Goal: Task Accomplishment & Management: Manage account settings

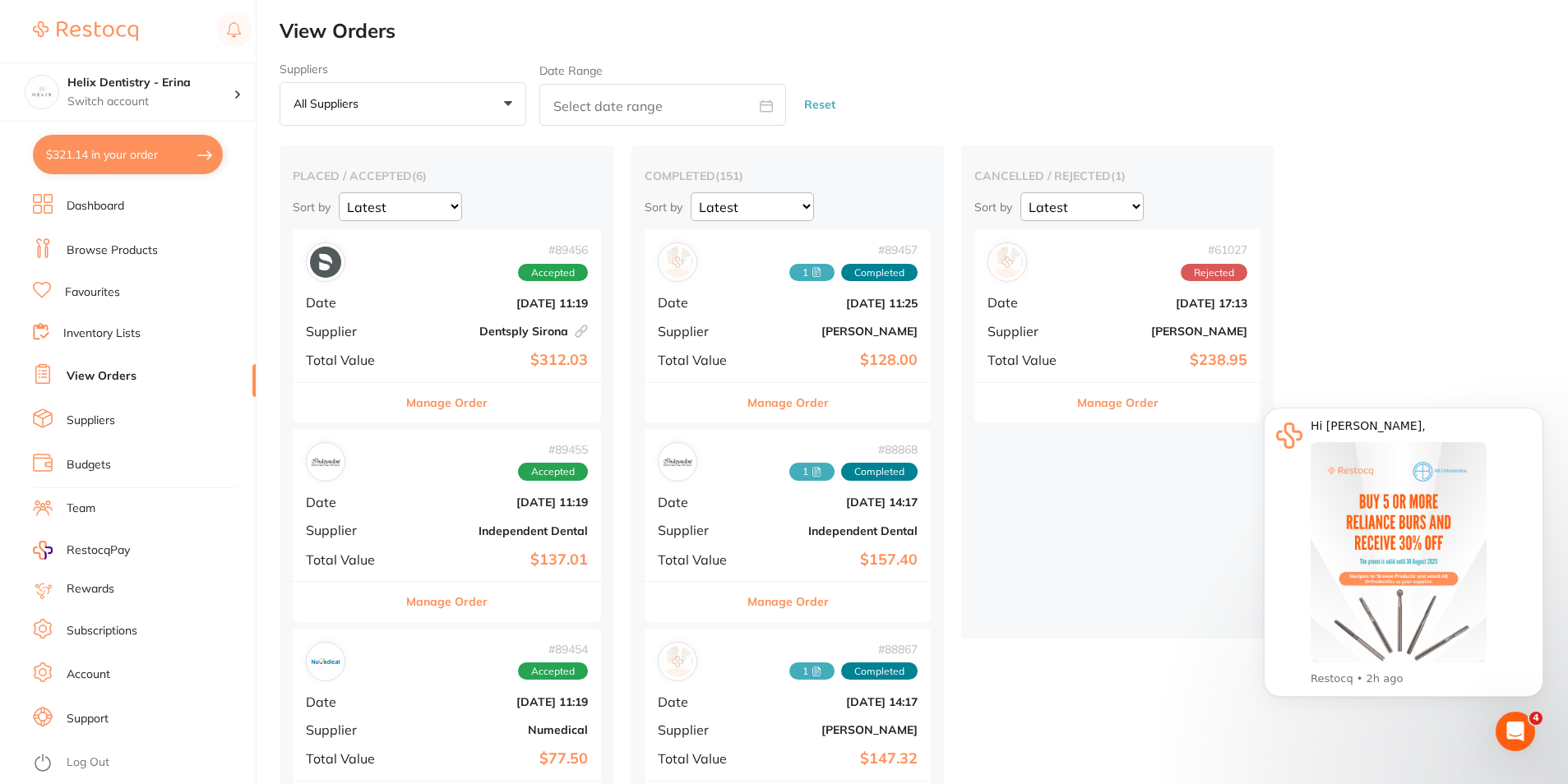
click at [157, 77] on h4 "Helix Dentistry - Erina" at bounding box center [150, 82] width 166 height 16
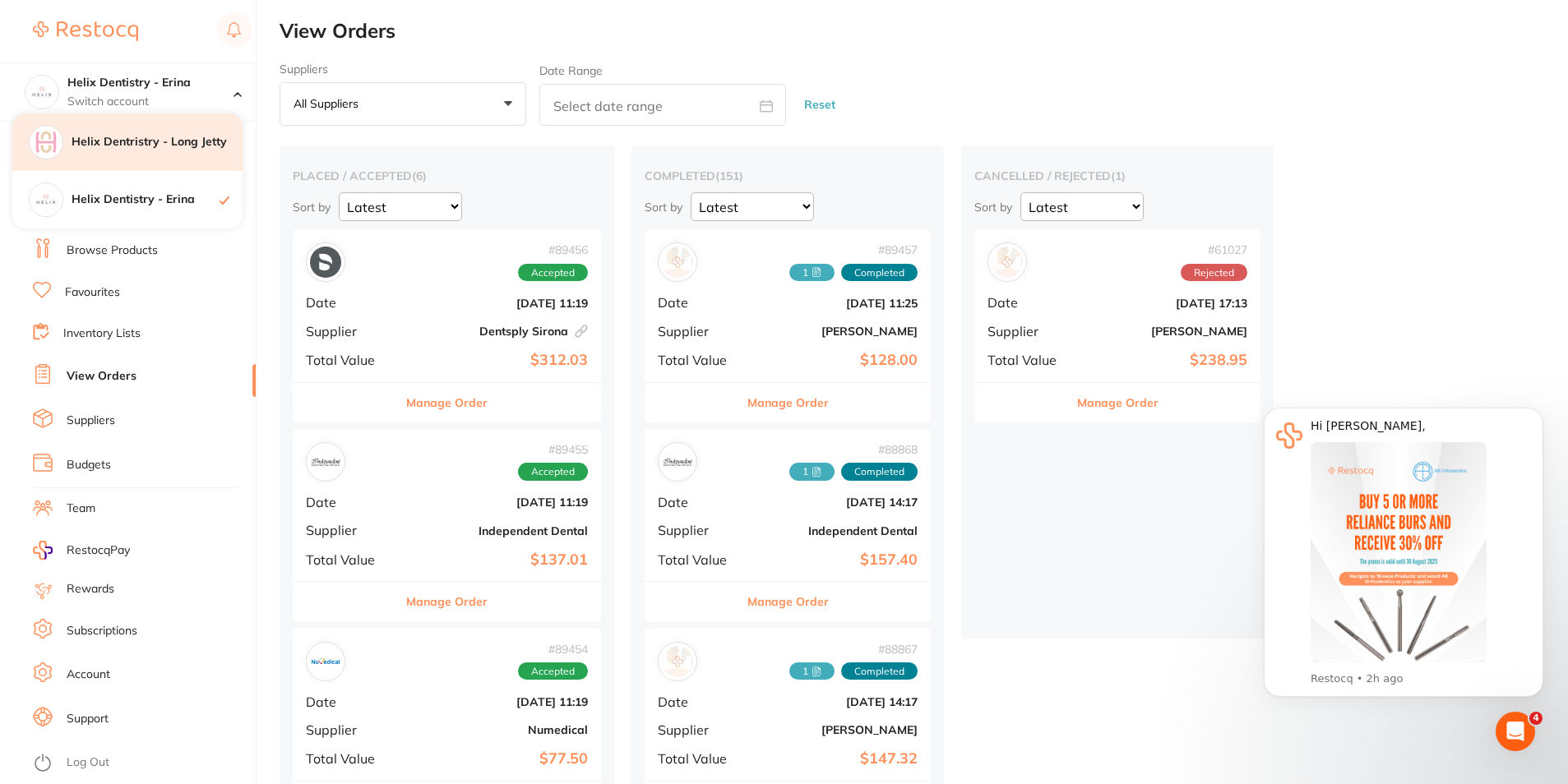
click at [151, 150] on div "Helix Dentristry - Long Jetty" at bounding box center [127, 142] width 230 height 58
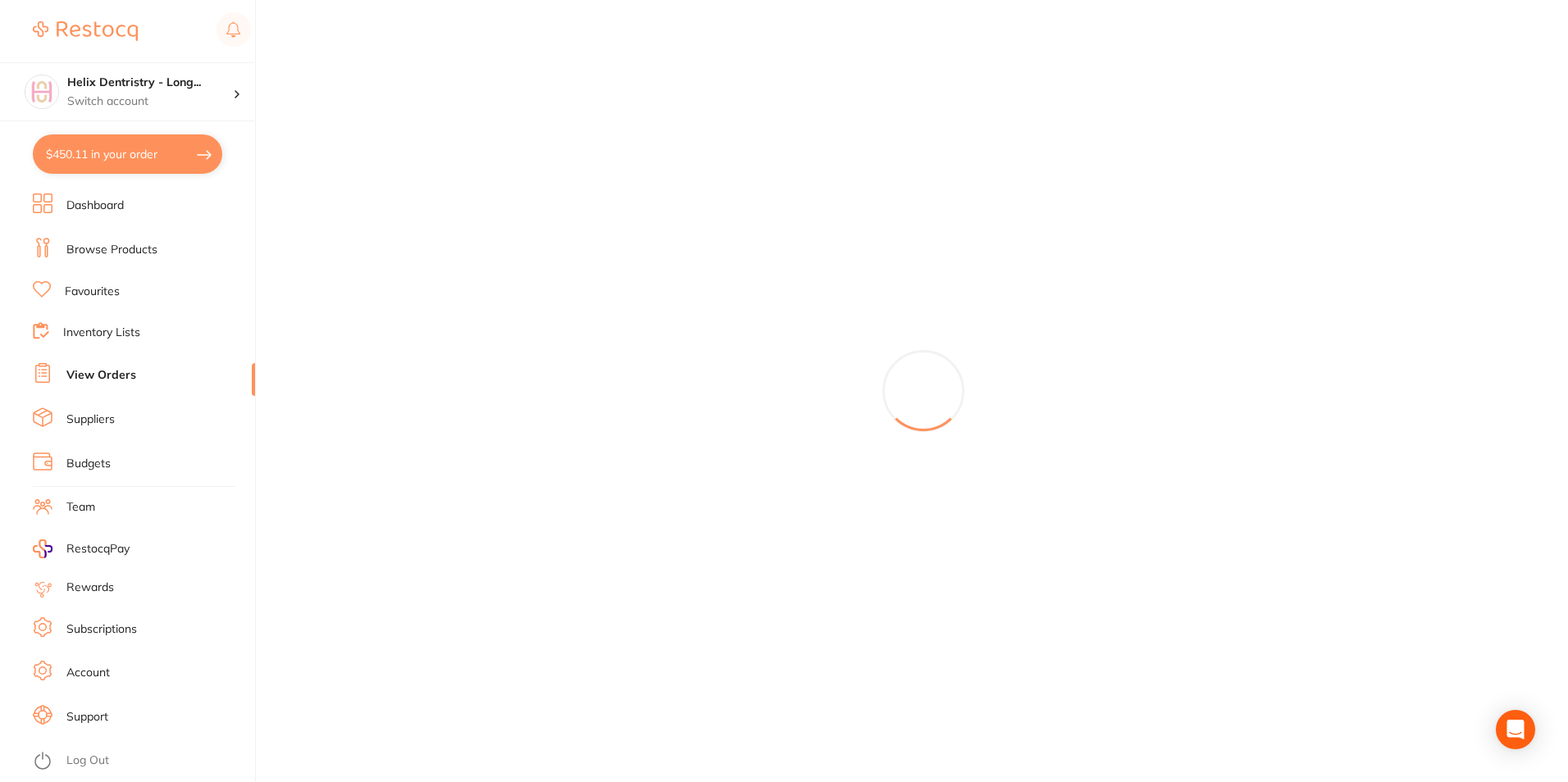
click at [121, 152] on button "$450.11 in your order" at bounding box center [127, 155] width 190 height 40
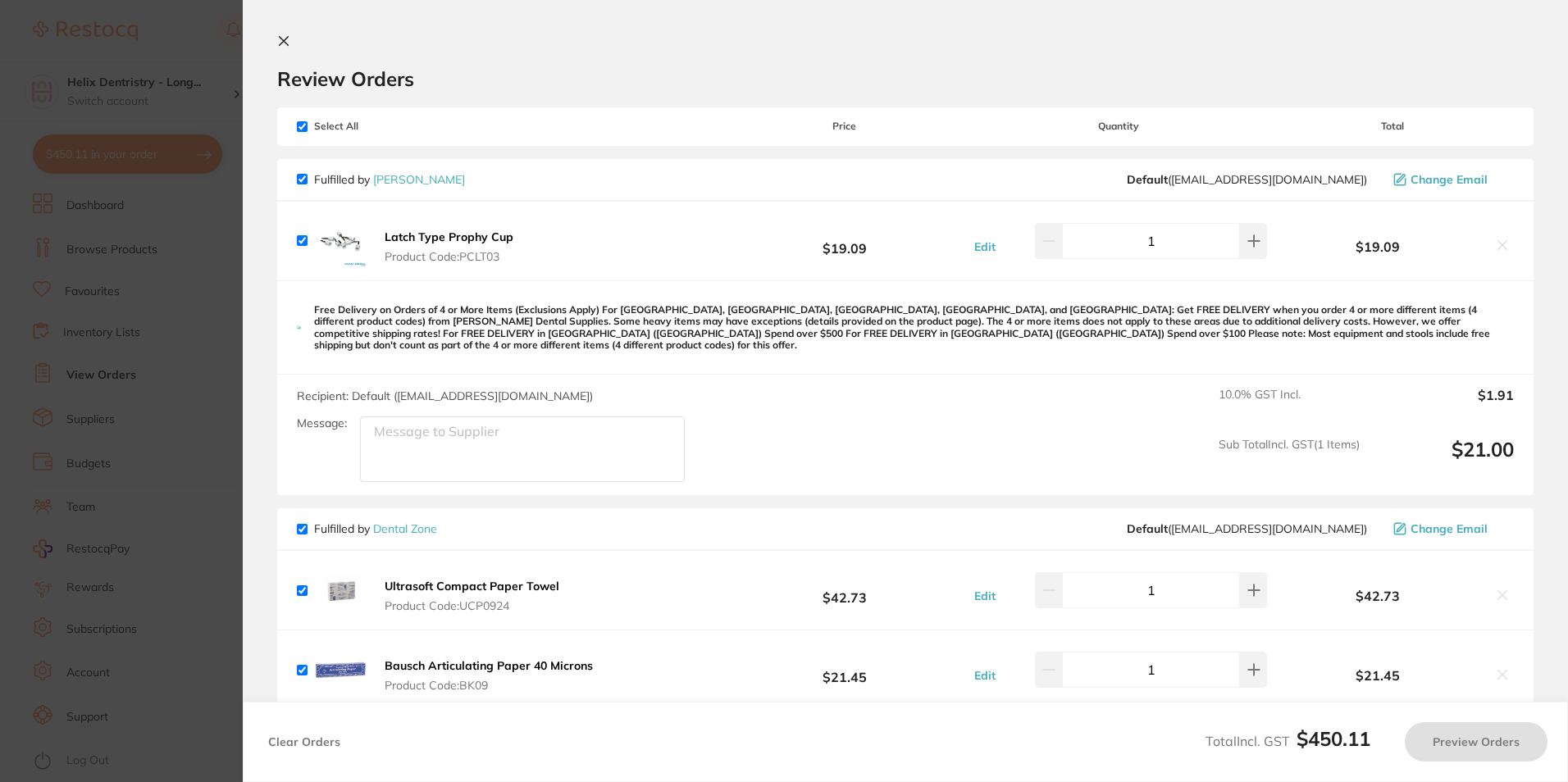
checkbox input "true"
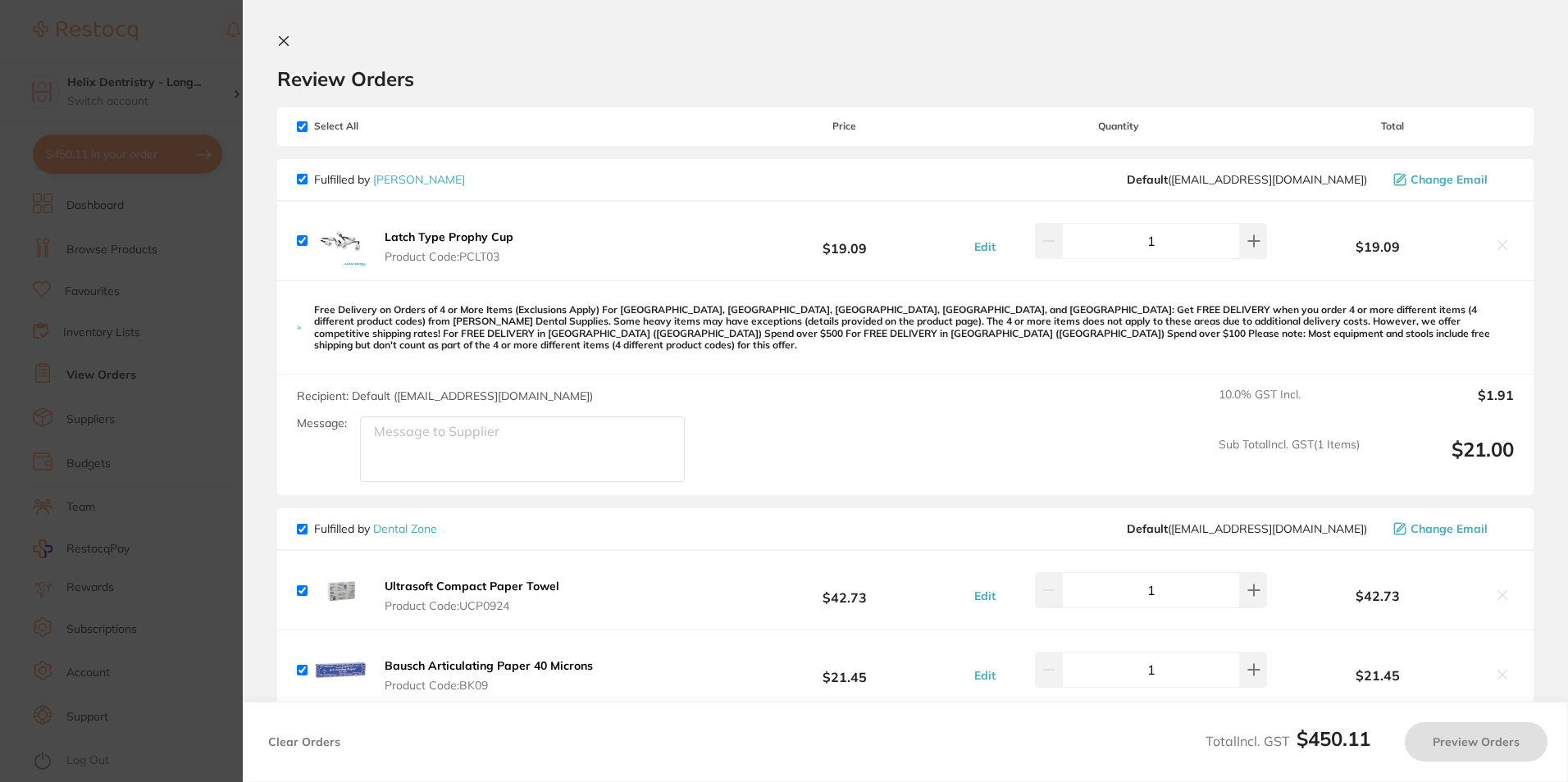
checkbox input "true"
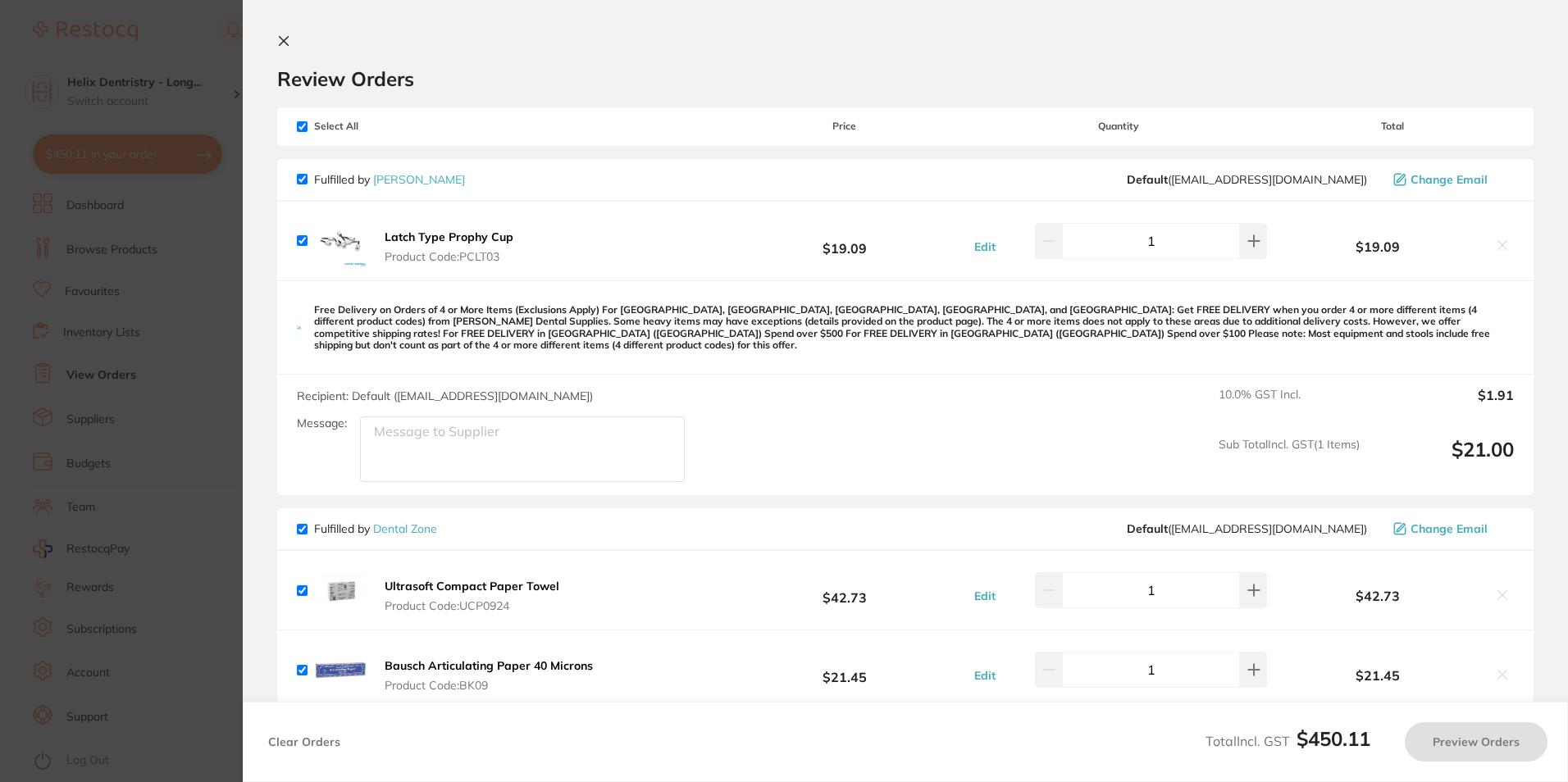
checkbox input "true"
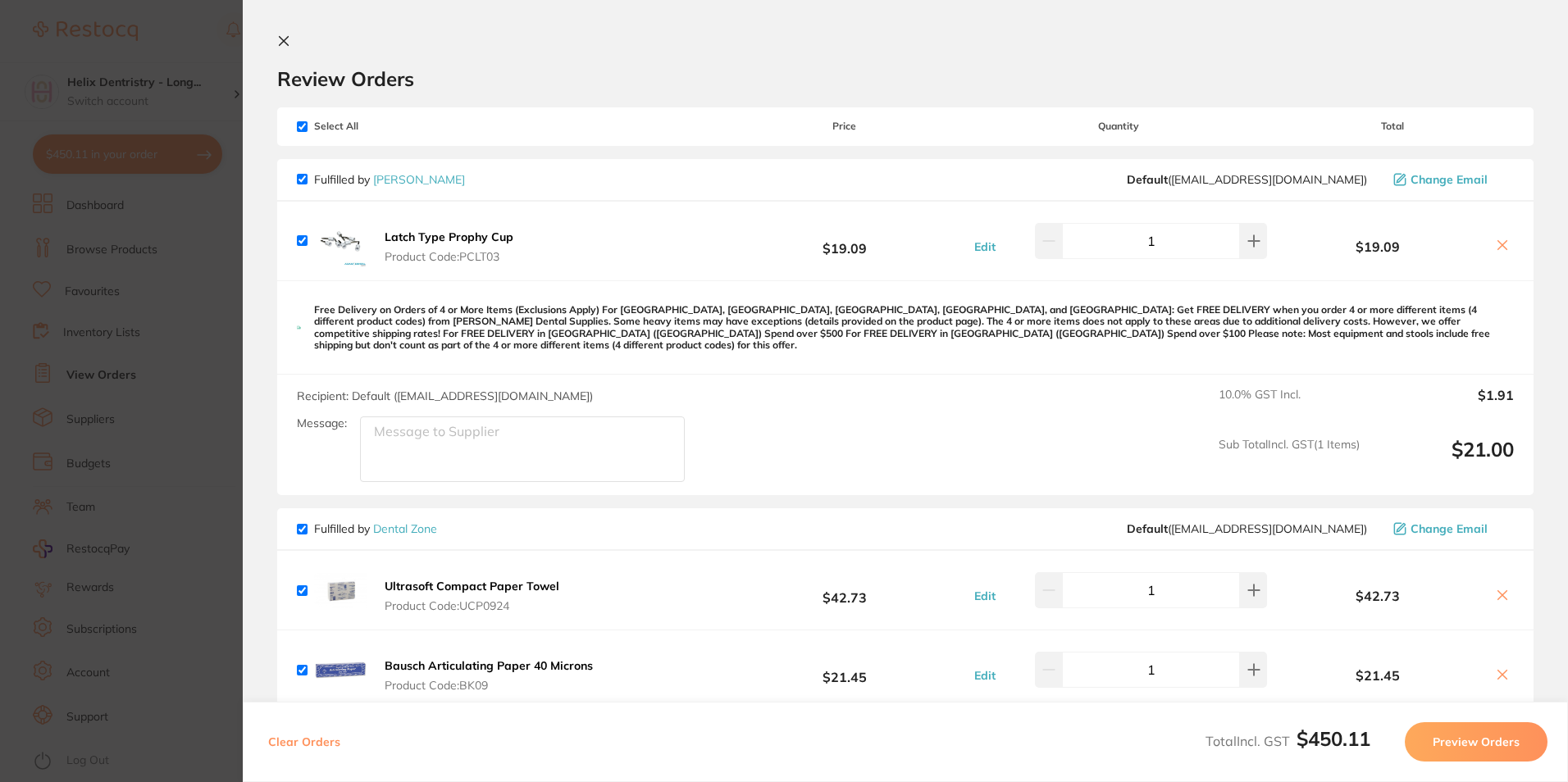
click at [286, 41] on icon at bounding box center [284, 42] width 13 height 13
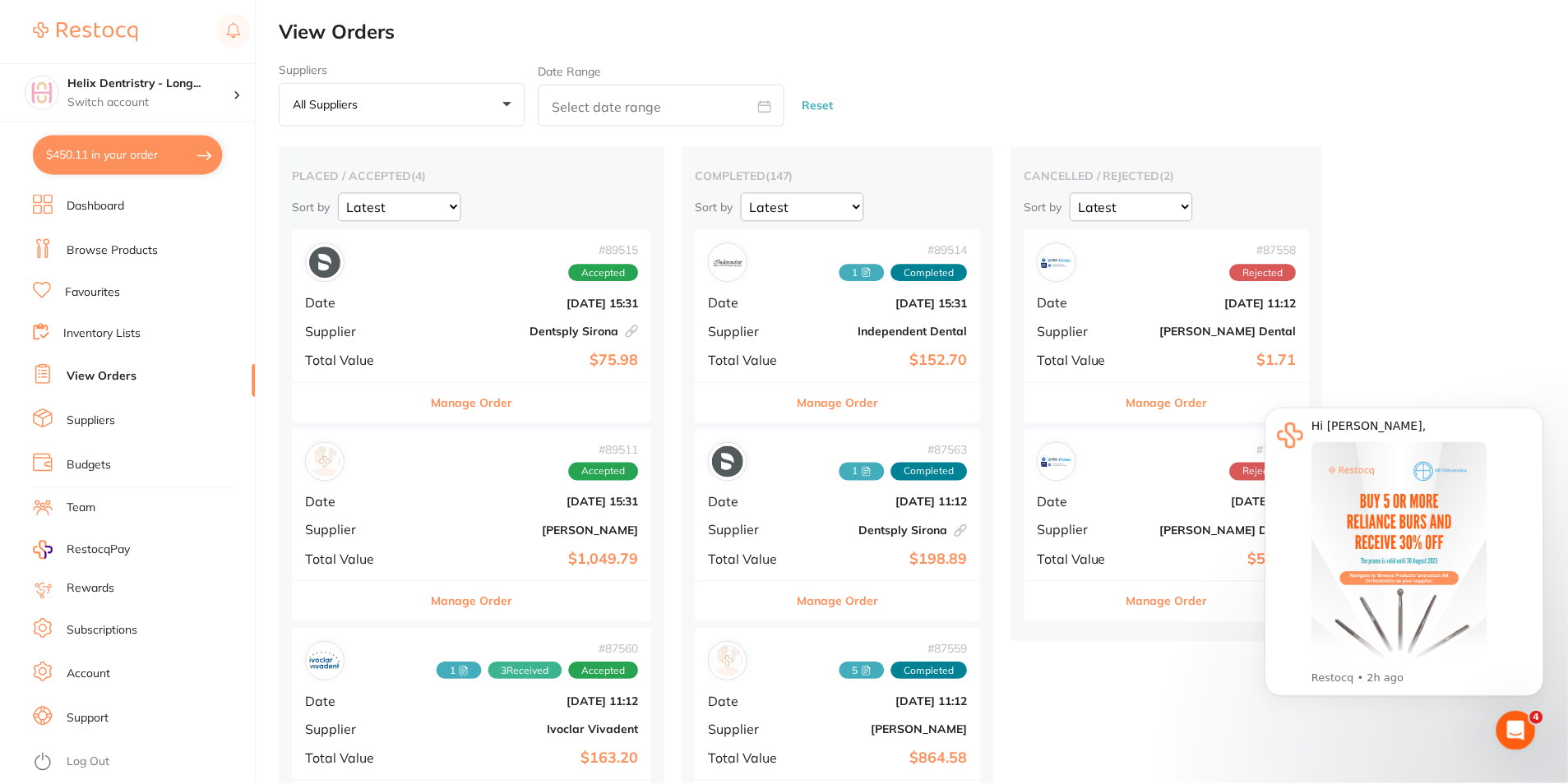
scroll to position [6, 0]
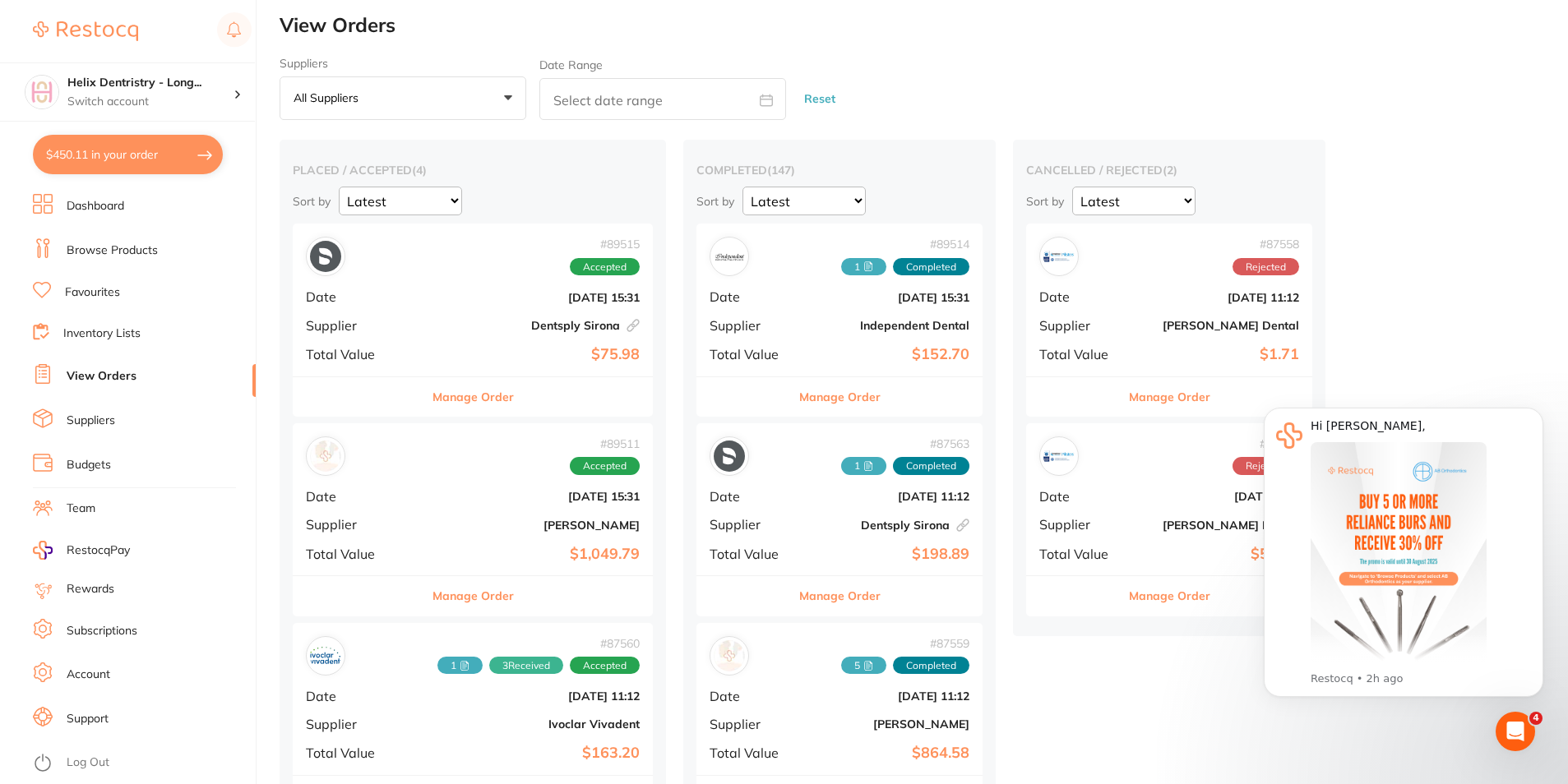
click at [150, 162] on button "$450.11 in your order" at bounding box center [128, 155] width 190 height 40
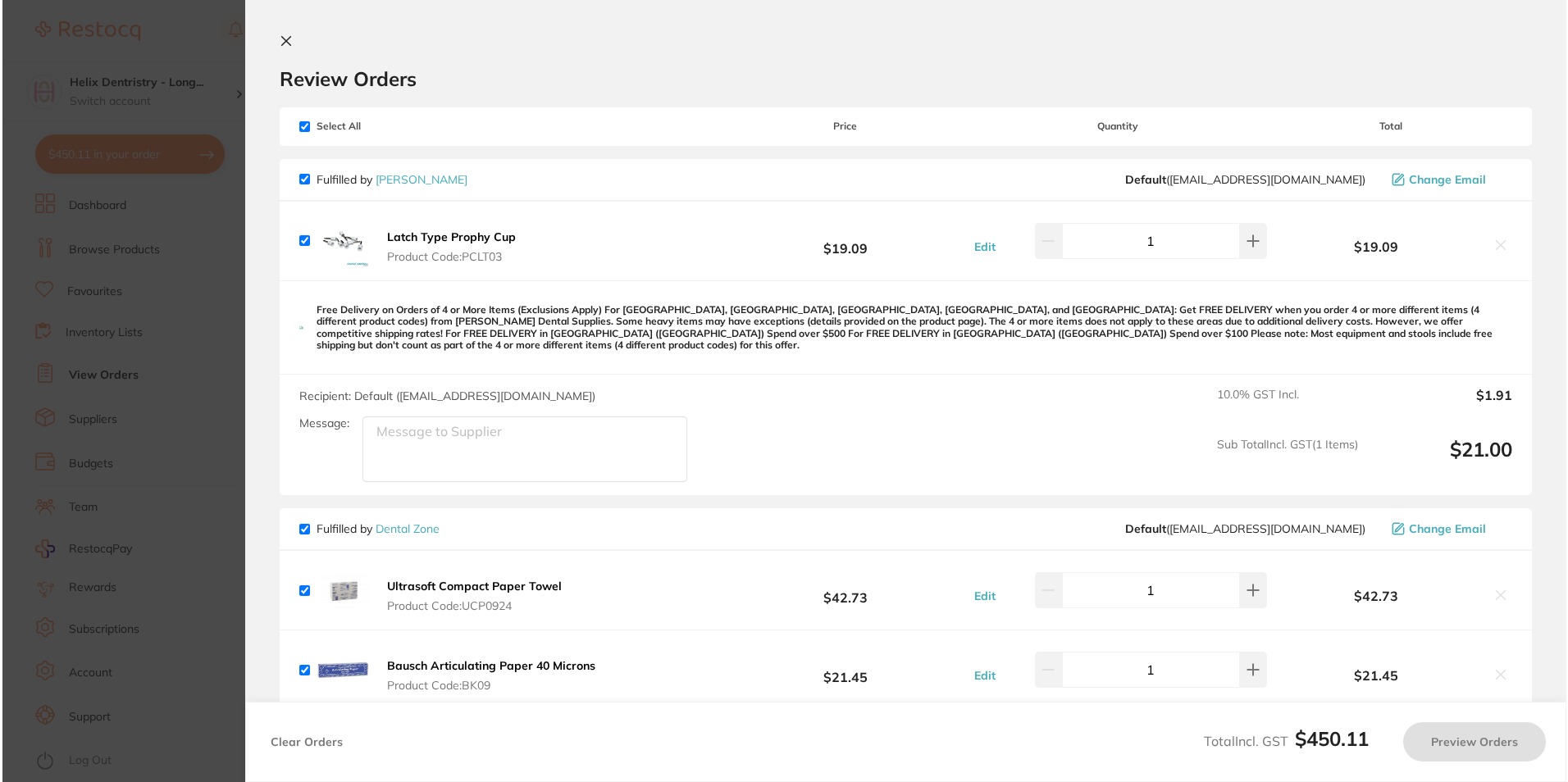
scroll to position [0, 0]
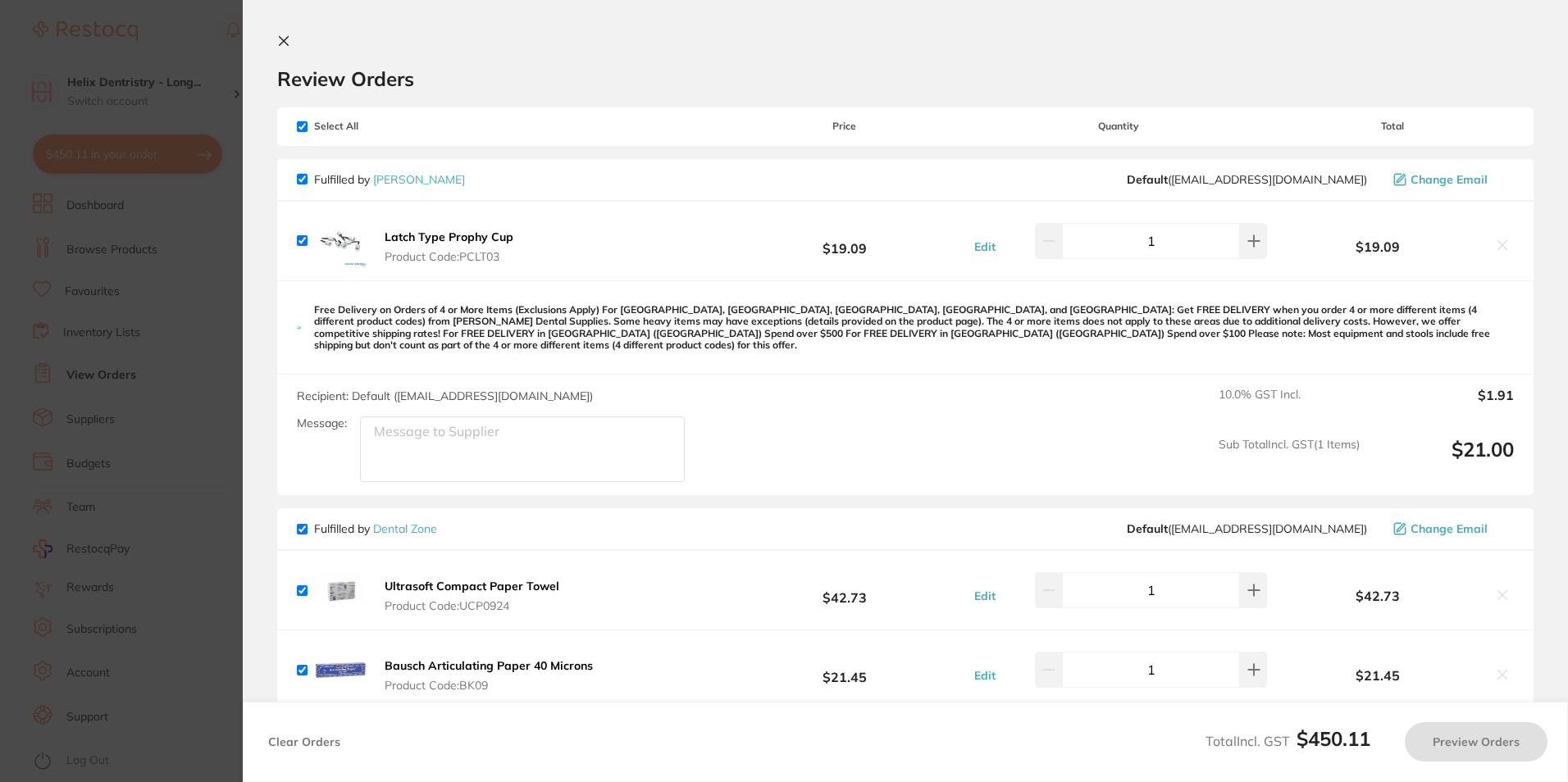
checkbox input "true"
click at [135, 81] on section "Update RRP Set your pre negotiated price for this item. Item Agreed RRP (excl. …" at bounding box center [784, 391] width 1568 height 782
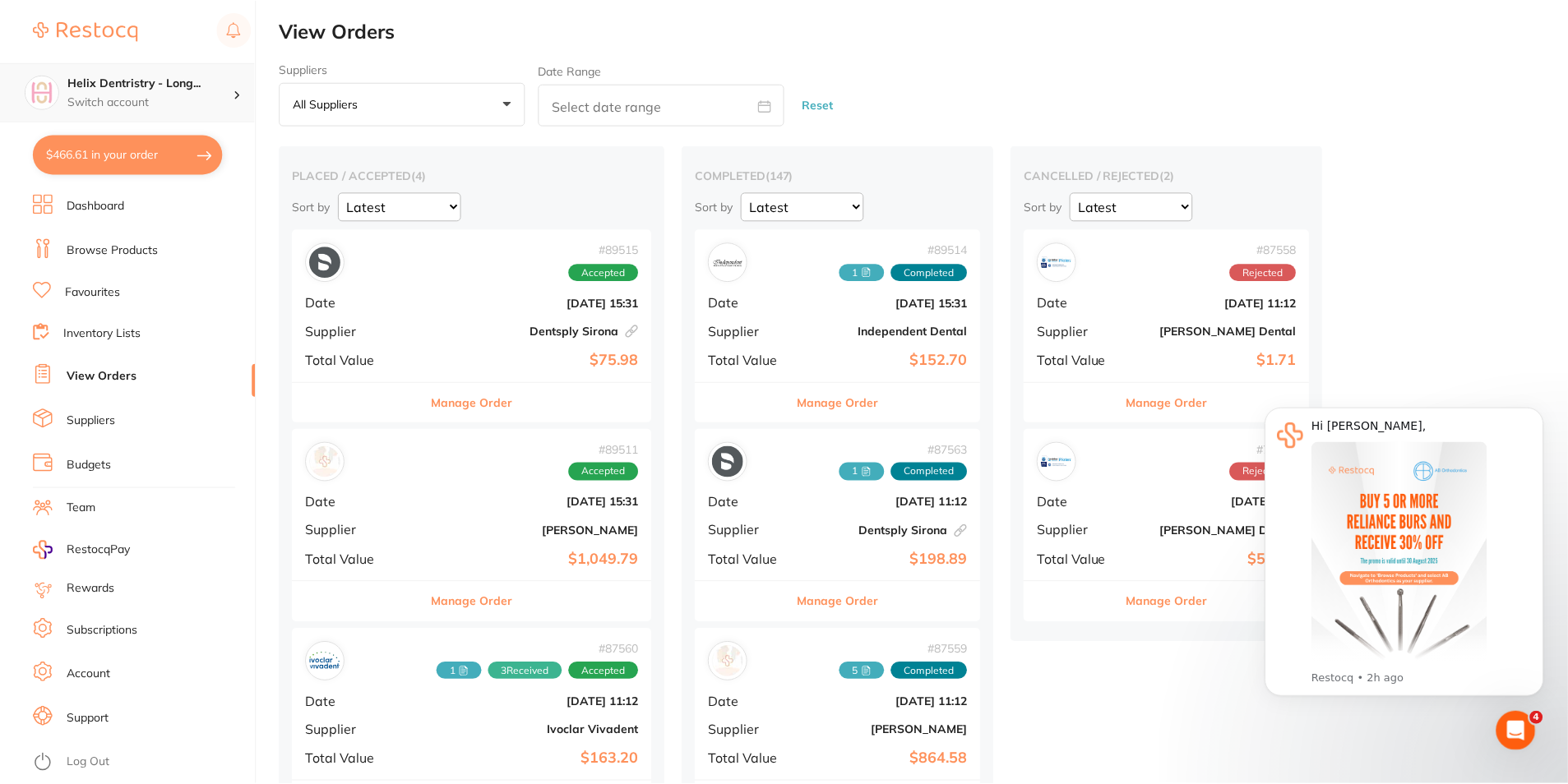
scroll to position [6, 0]
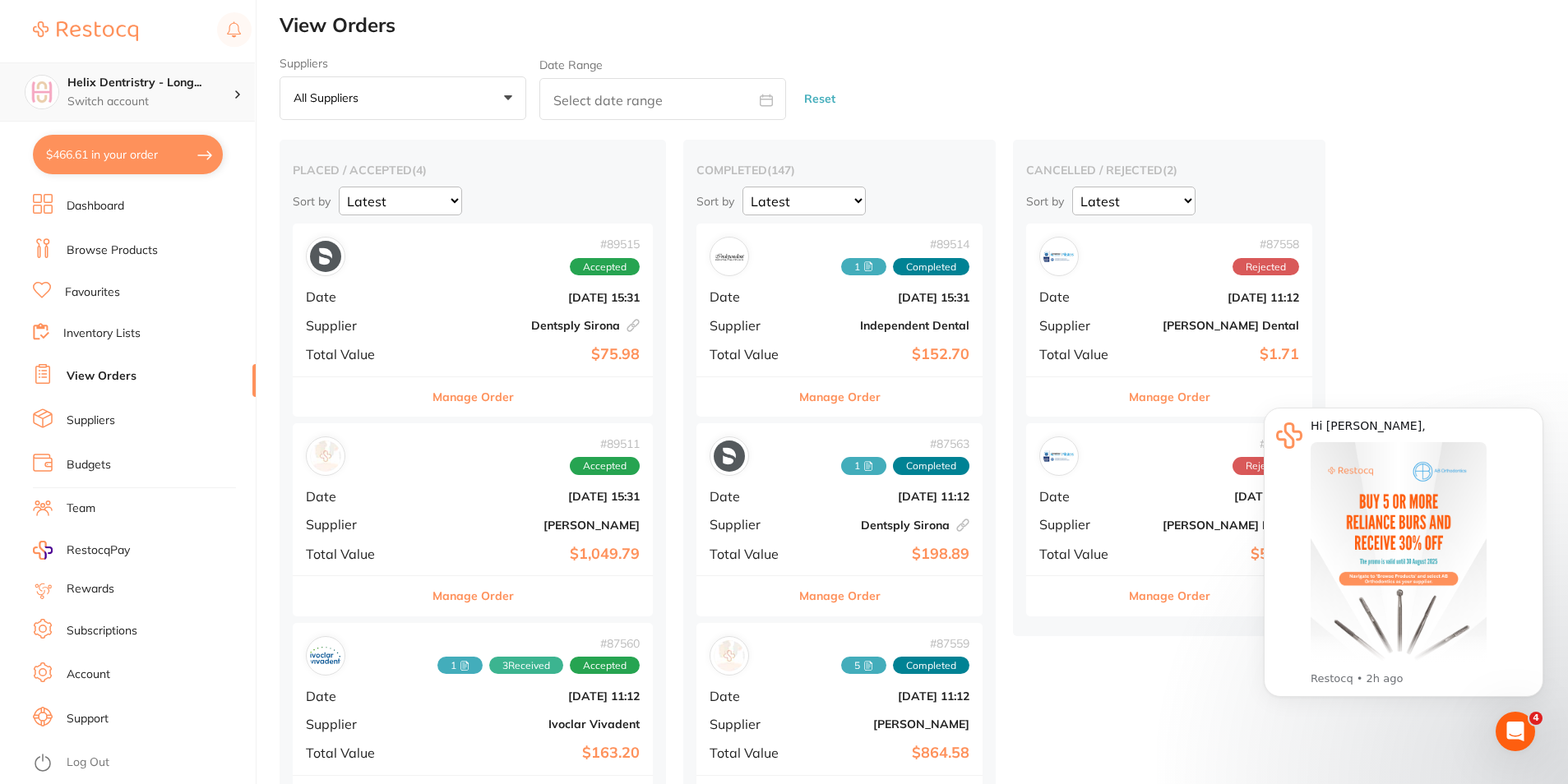
click at [142, 91] on div "Helix Dentristry - Long... Switch account" at bounding box center [150, 92] width 166 height 35
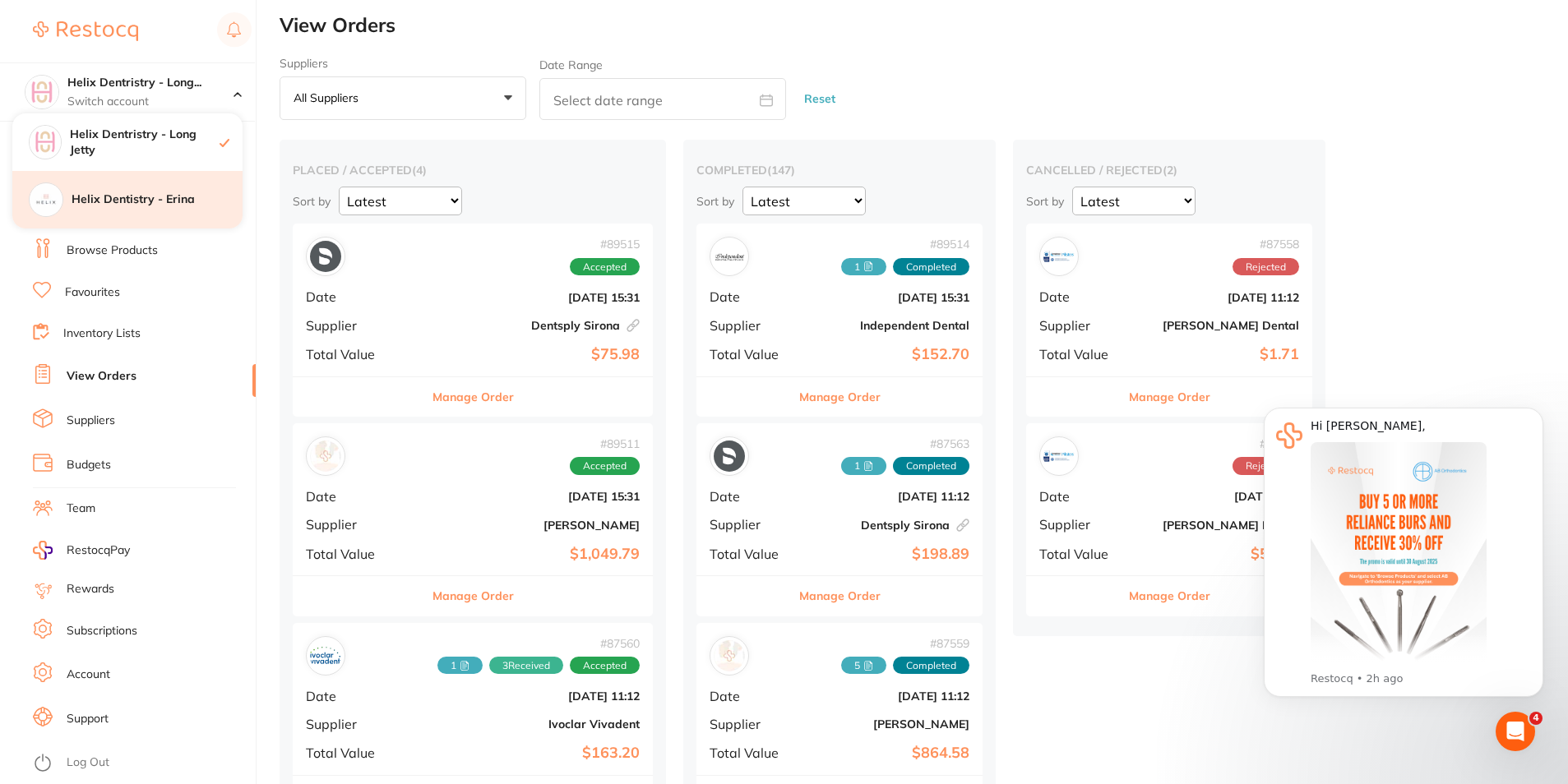
click at [160, 203] on h4 "Helix Dentistry - Erina" at bounding box center [157, 200] width 171 height 16
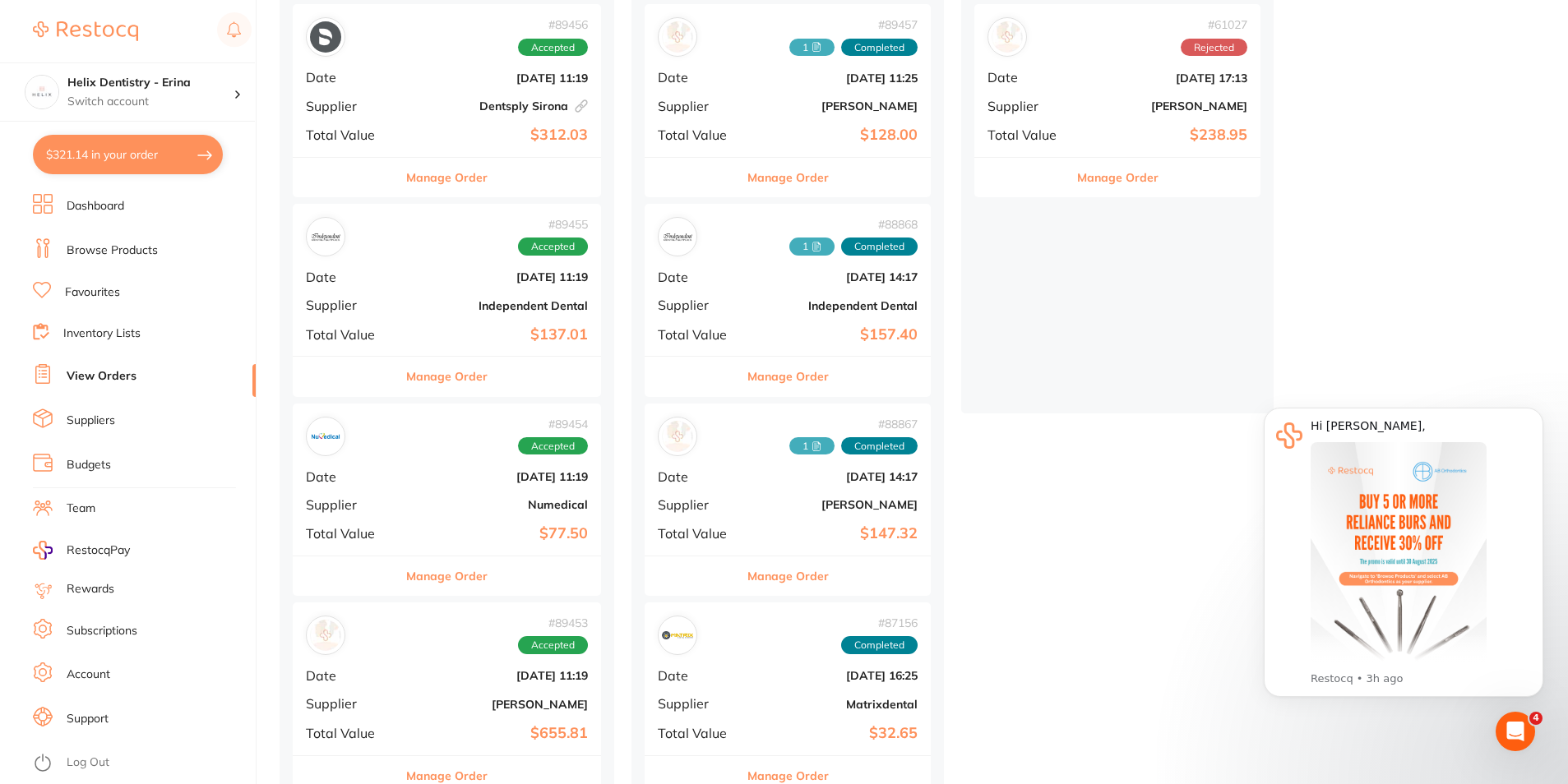
scroll to position [165, 0]
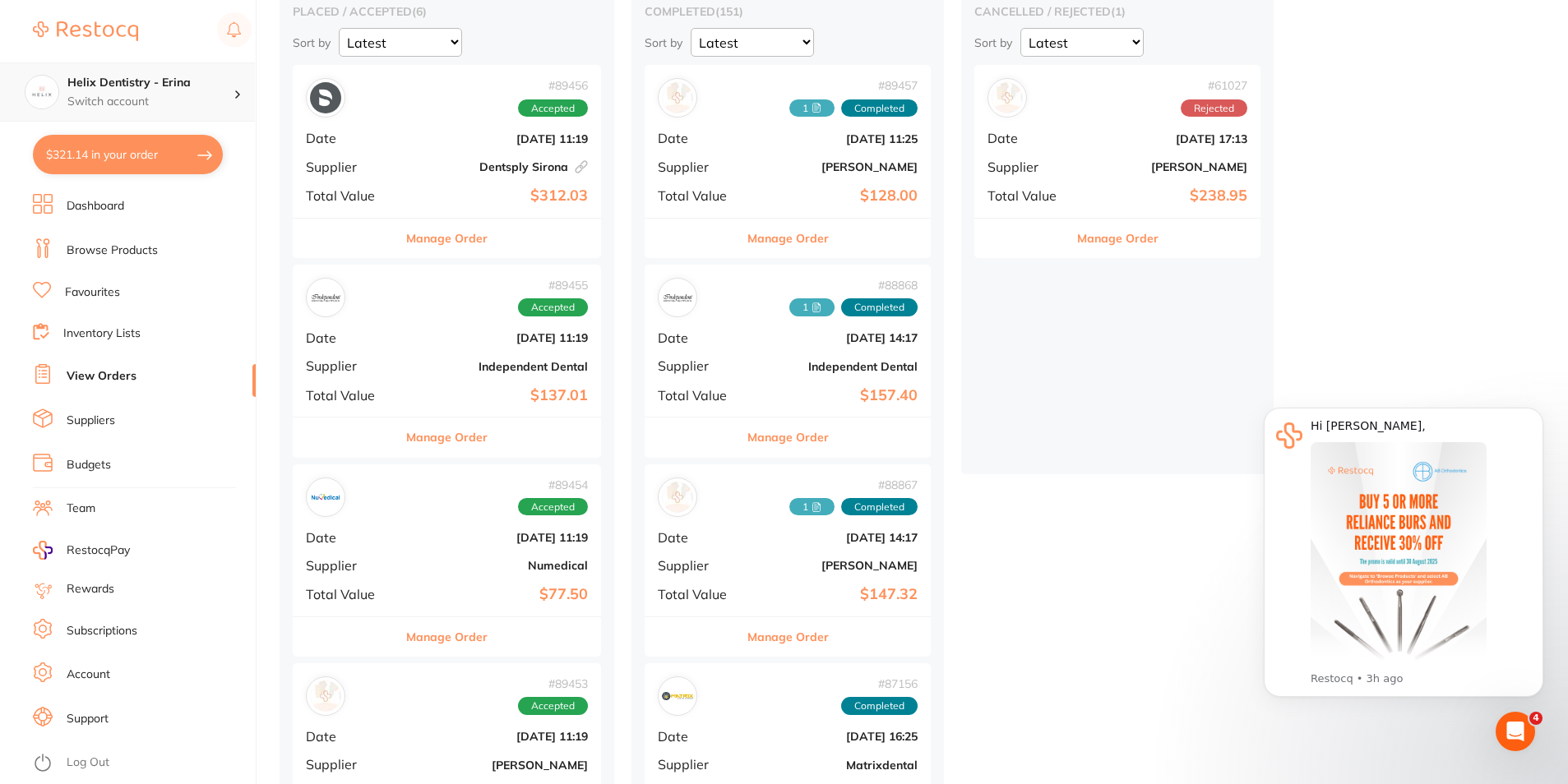
click at [222, 79] on h4 "Helix Dentistry - Erina" at bounding box center [150, 82] width 166 height 16
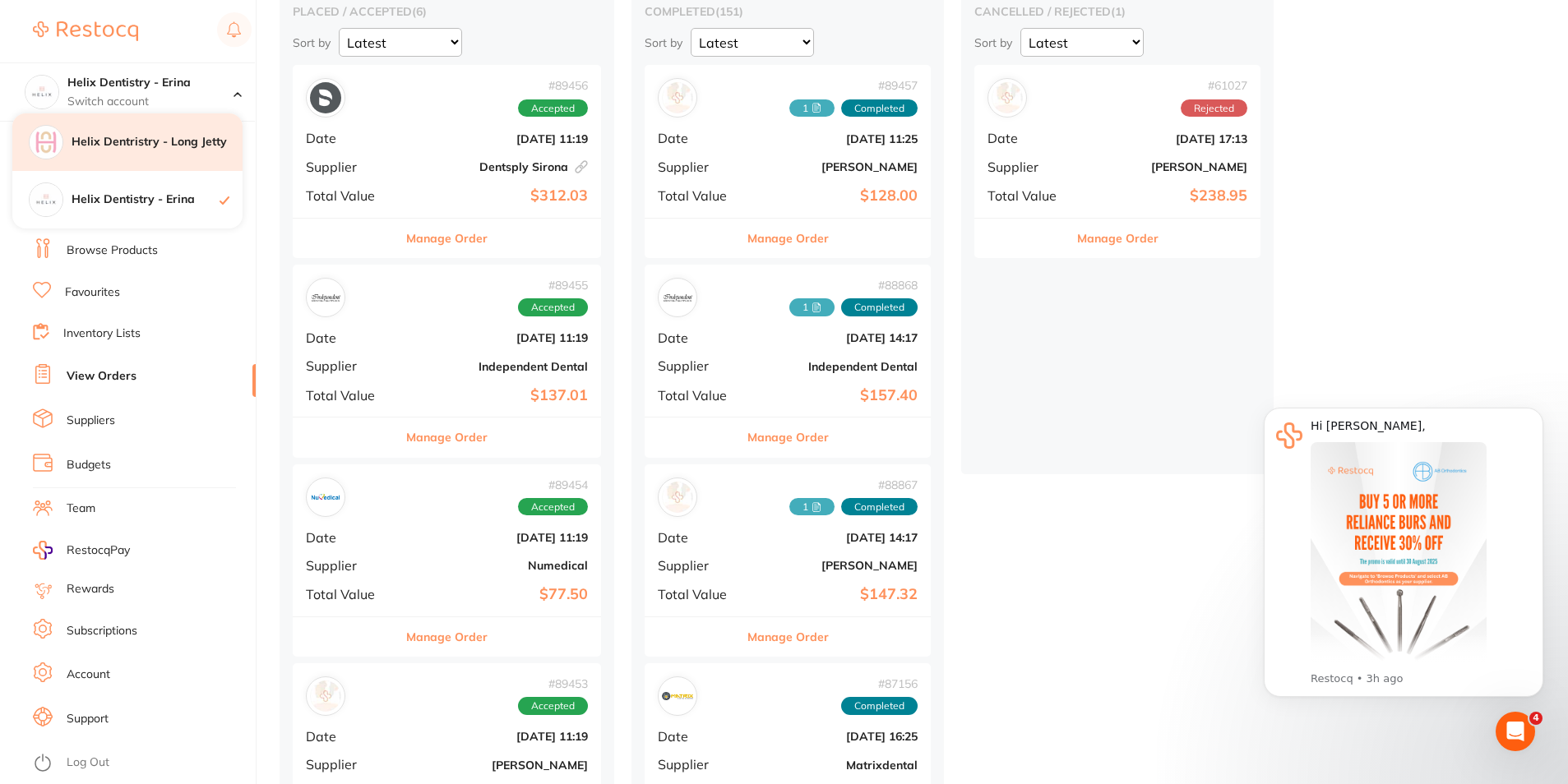
click at [166, 148] on h4 "Helix Dentristry - Long Jetty" at bounding box center [157, 142] width 171 height 16
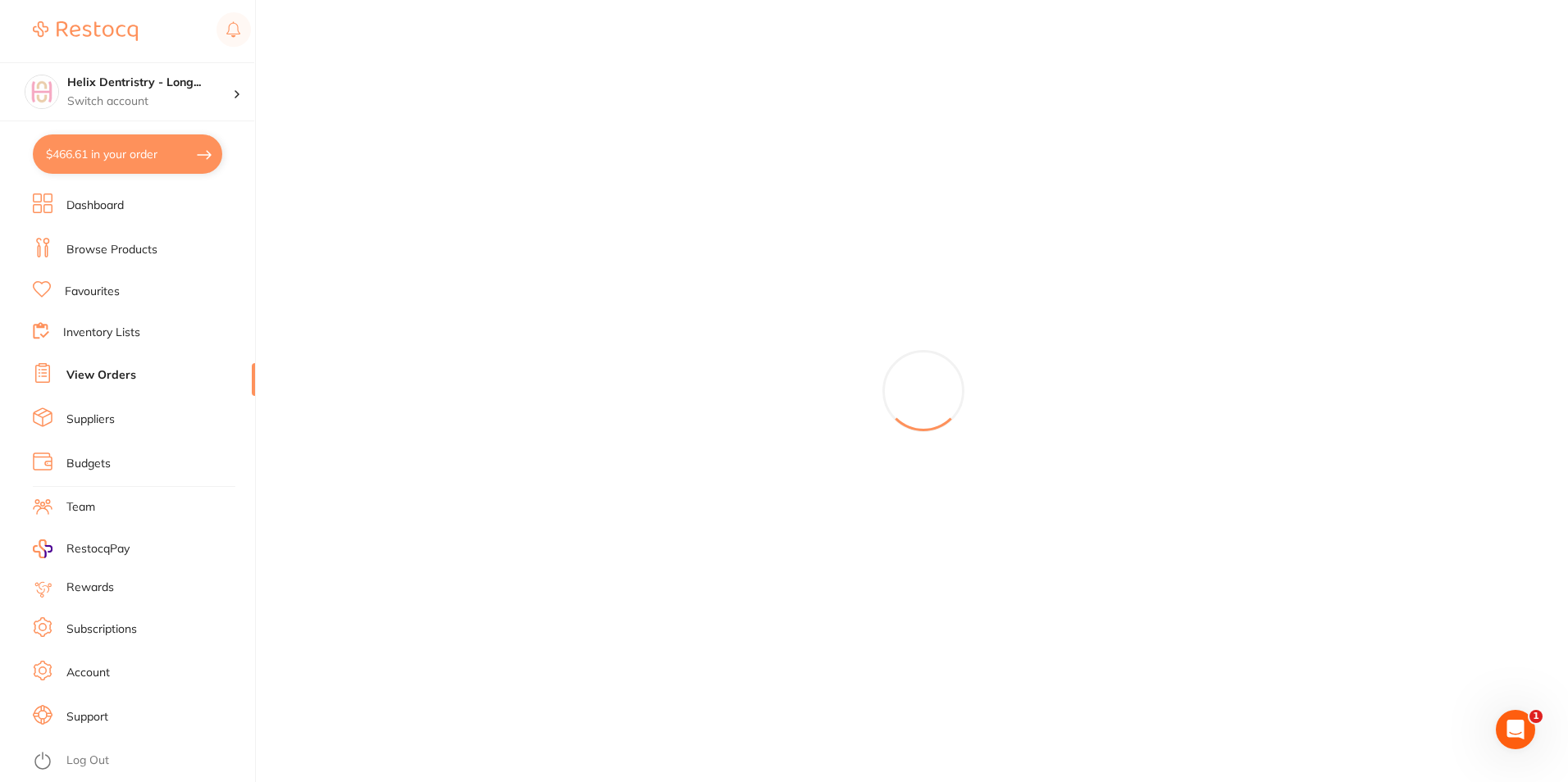
click at [158, 156] on button "$466.61 in your order" at bounding box center [127, 155] width 190 height 40
checkbox input "true"
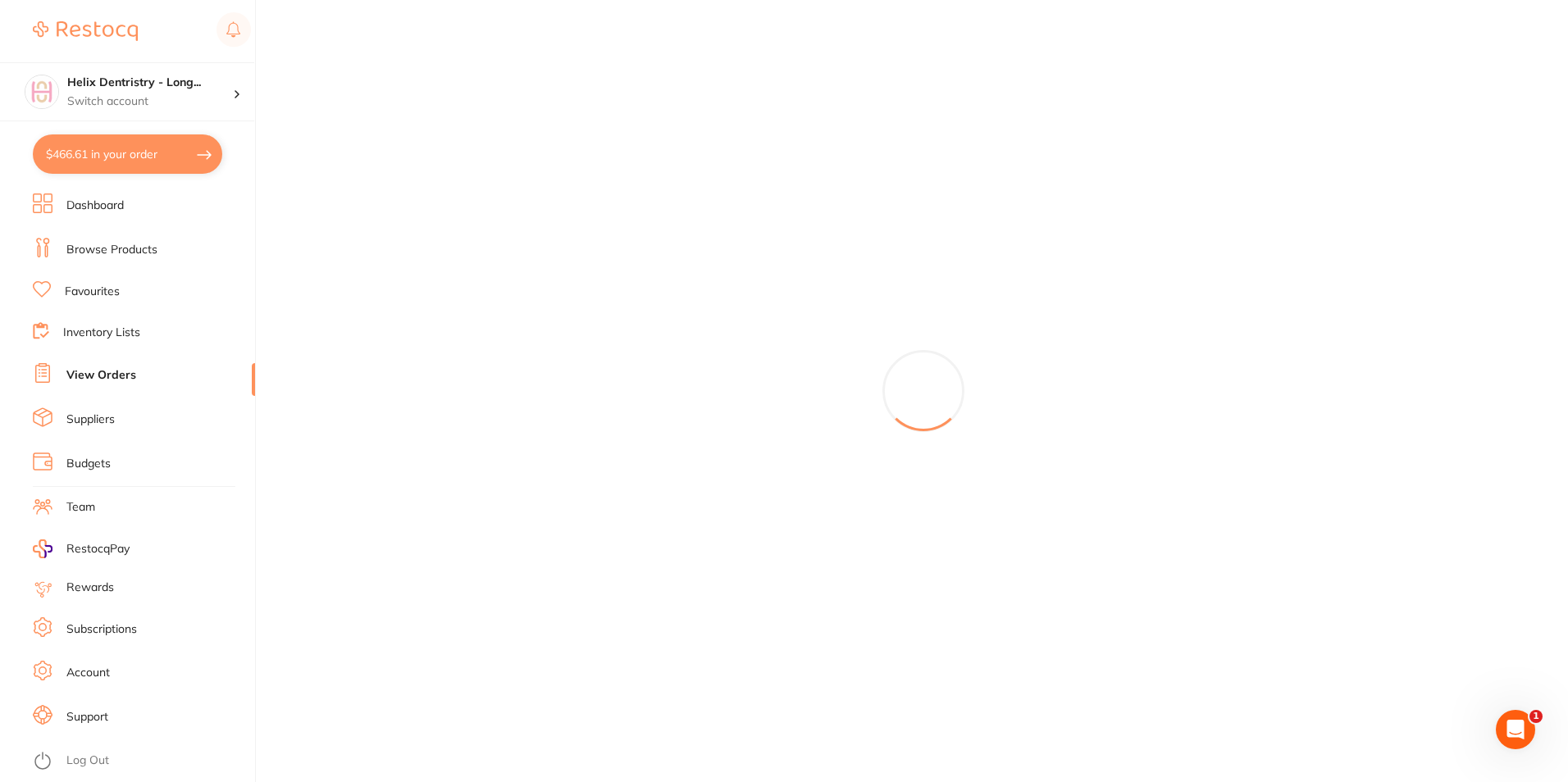
checkbox input "true"
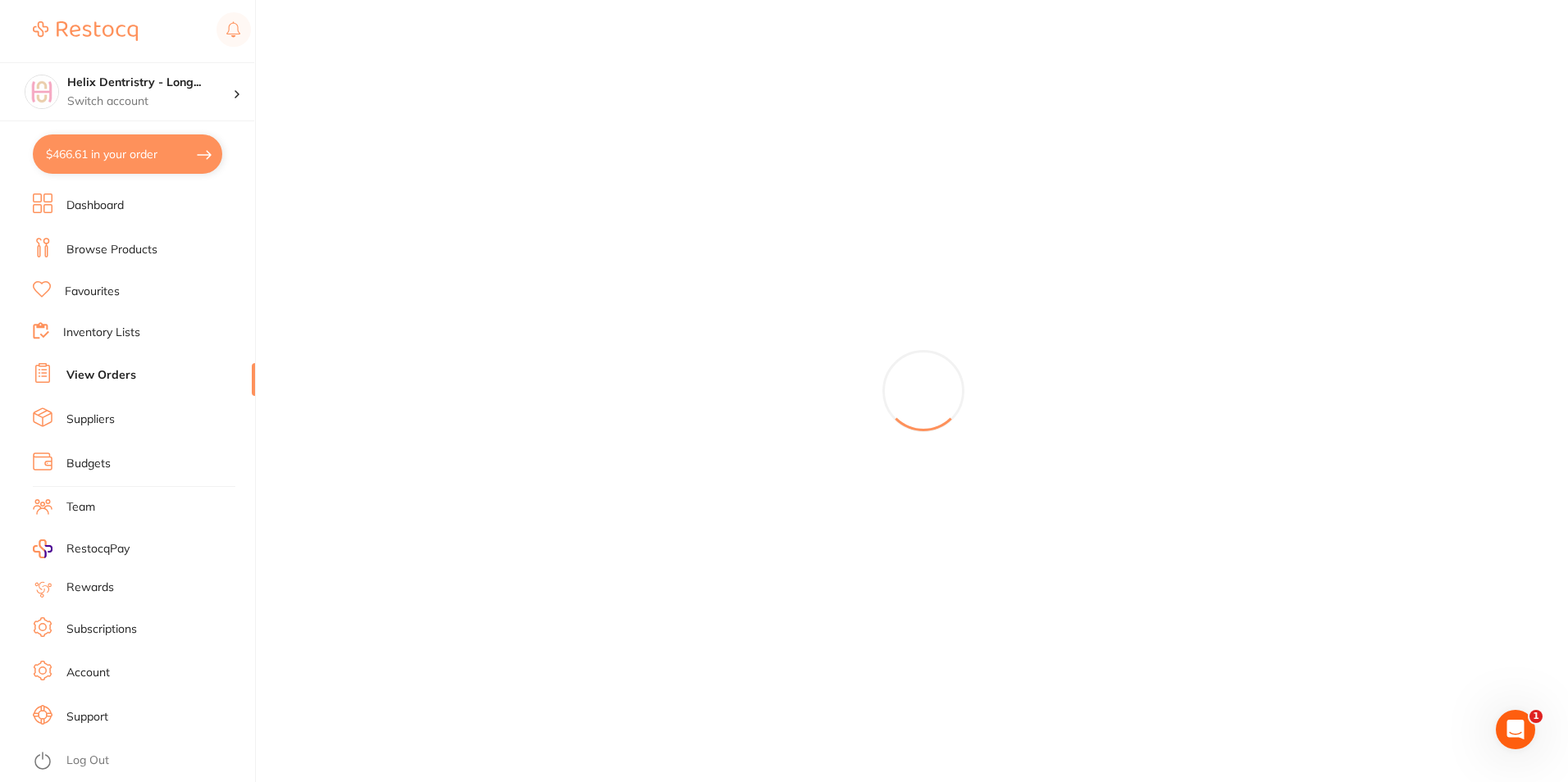
checkbox input "true"
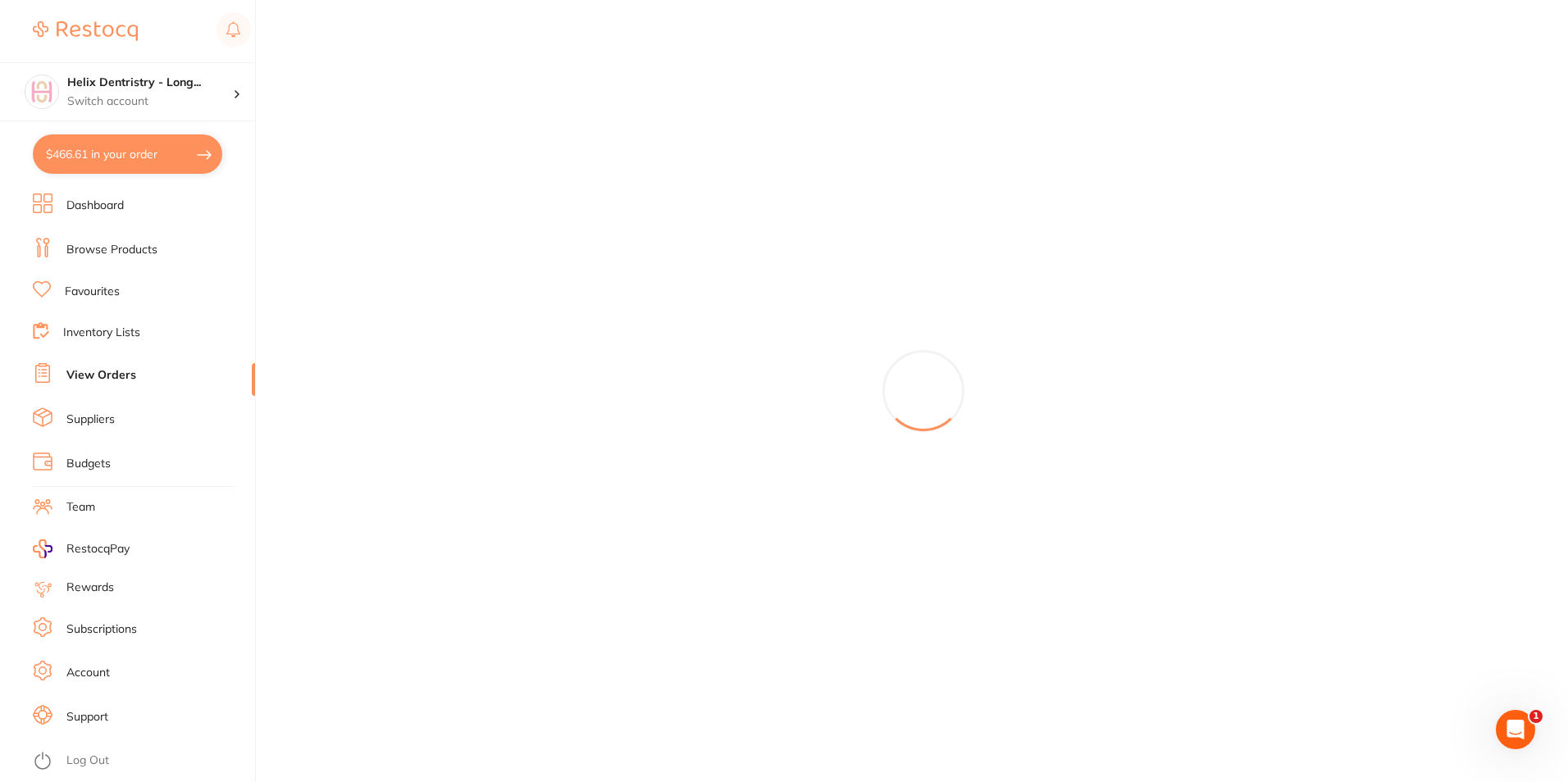
checkbox input "true"
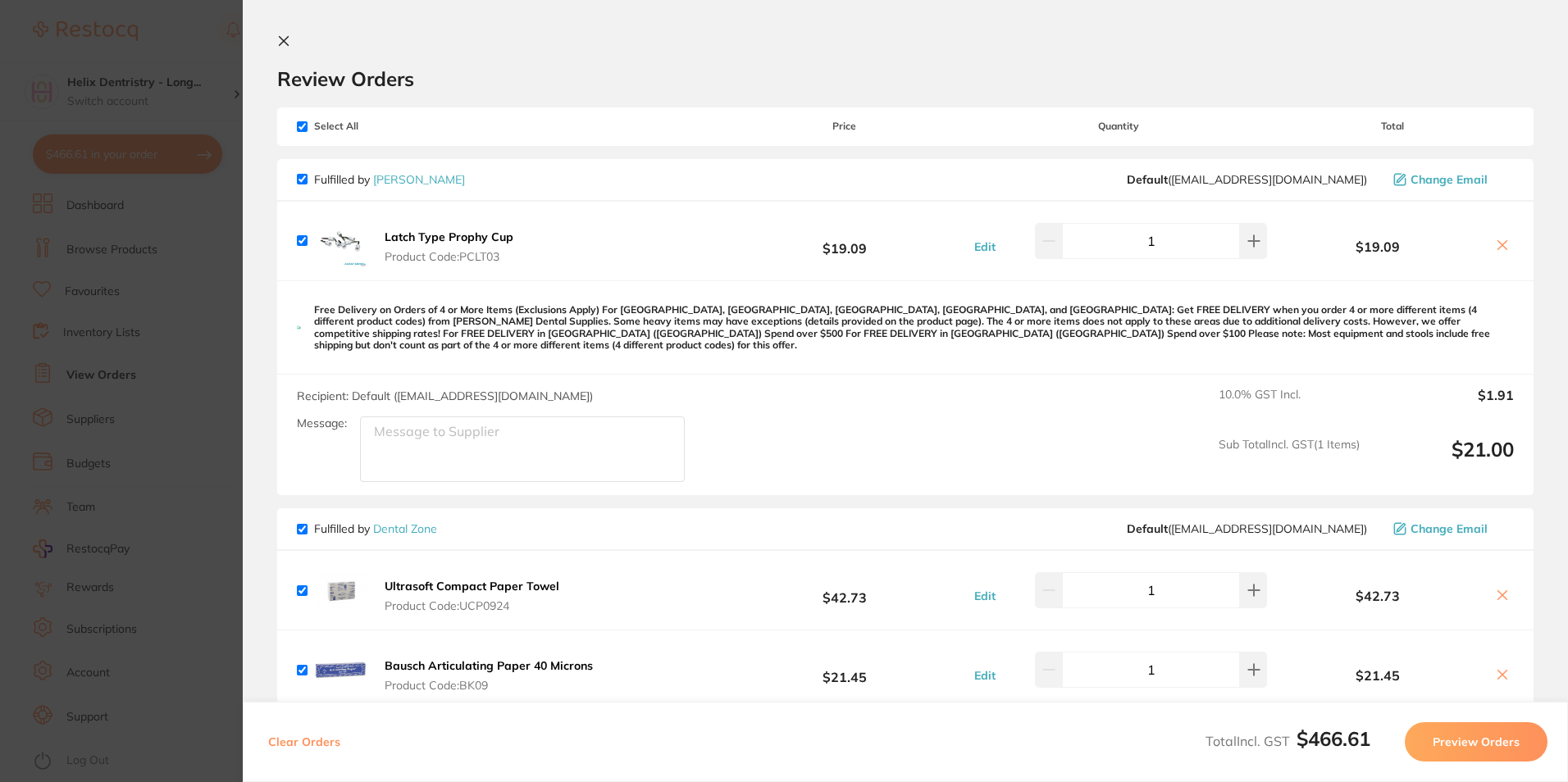
click at [282, 42] on icon at bounding box center [284, 42] width 9 height 9
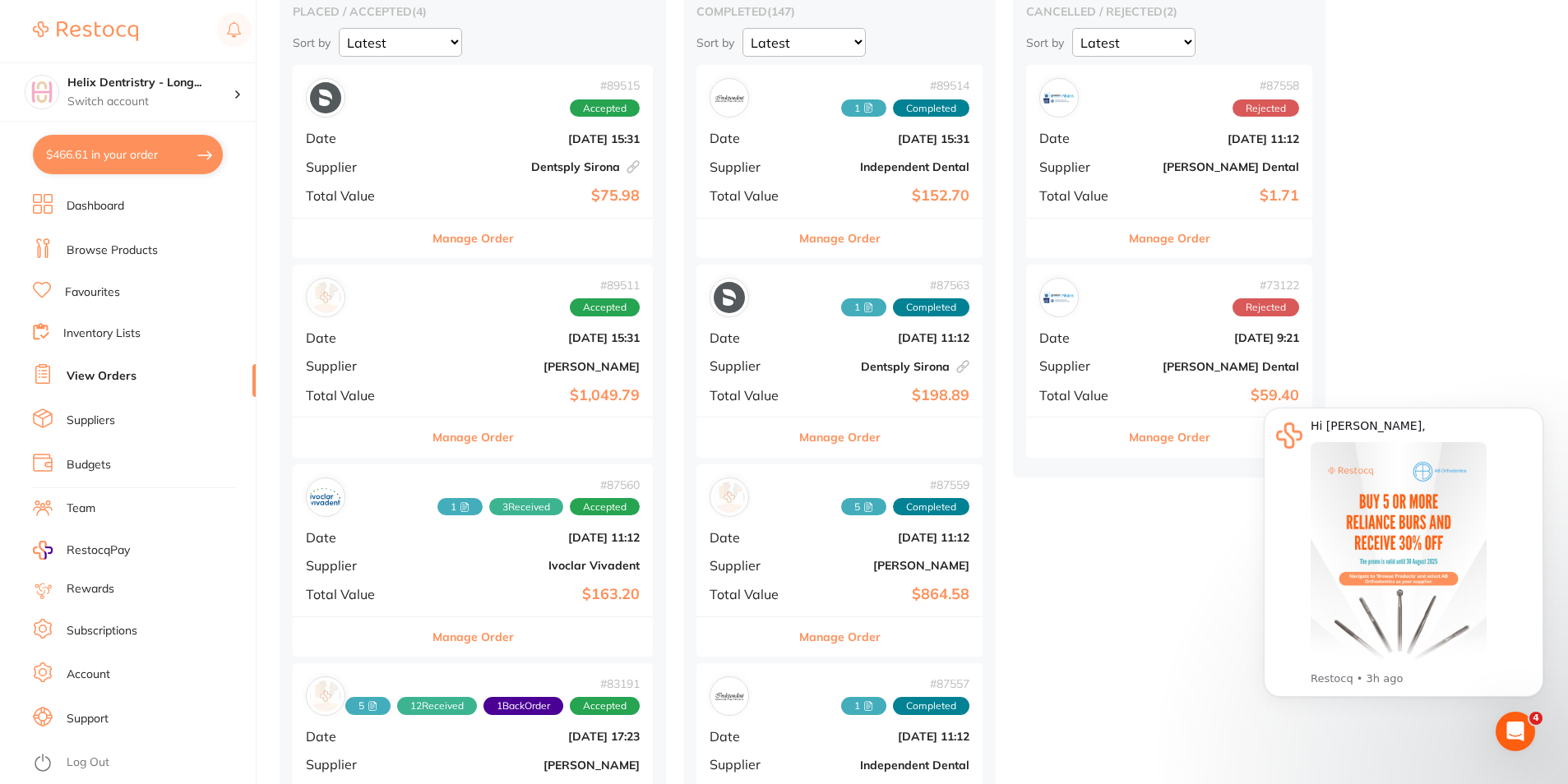
drag, startPoint x: 160, startPoint y: 104, endPoint x: 169, endPoint y: 180, distance: 76.5
click at [160, 104] on p "Switch account" at bounding box center [150, 101] width 166 height 16
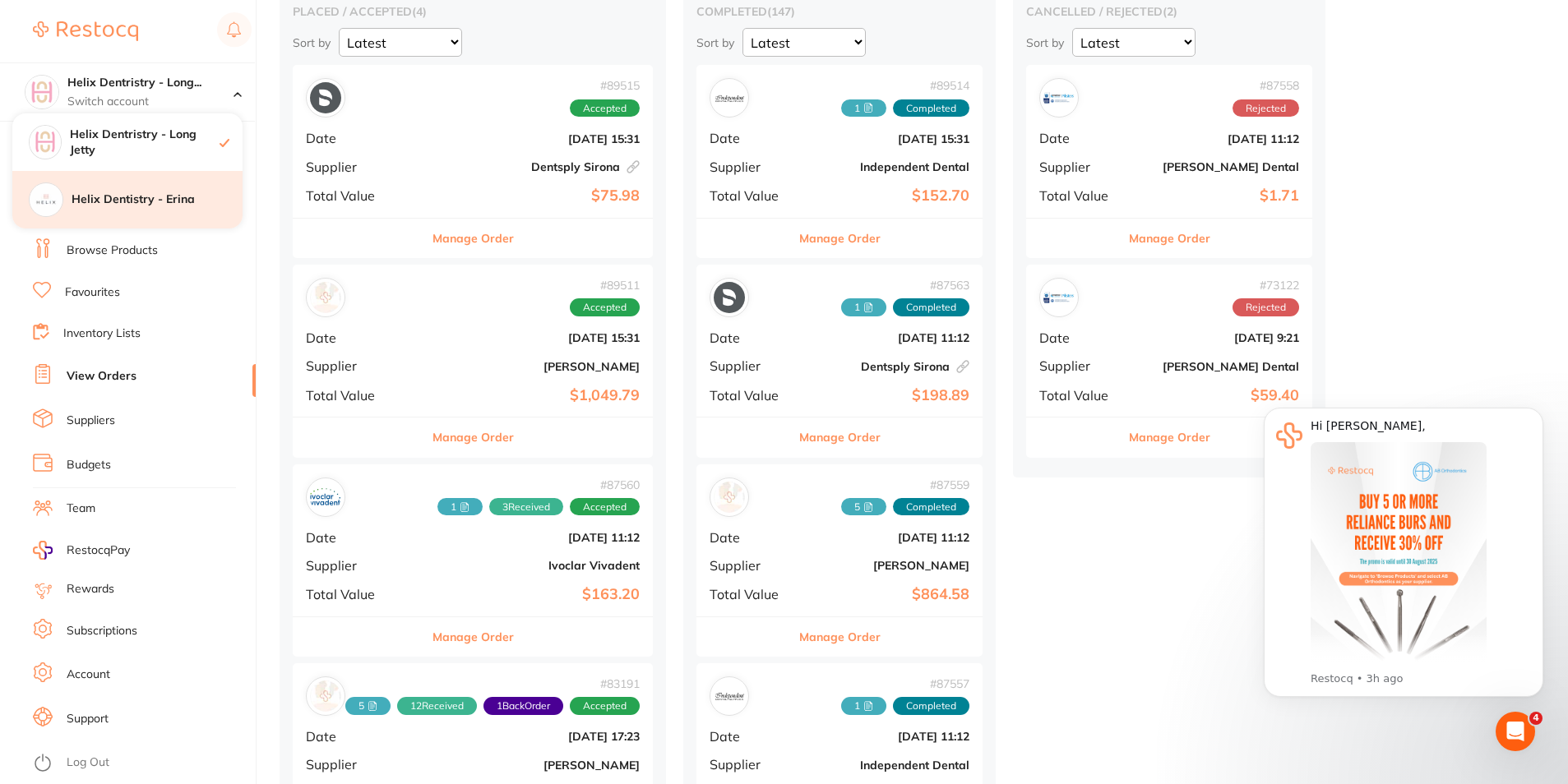
click at [167, 199] on h4 "Helix Dentistry - Erina" at bounding box center [157, 200] width 171 height 16
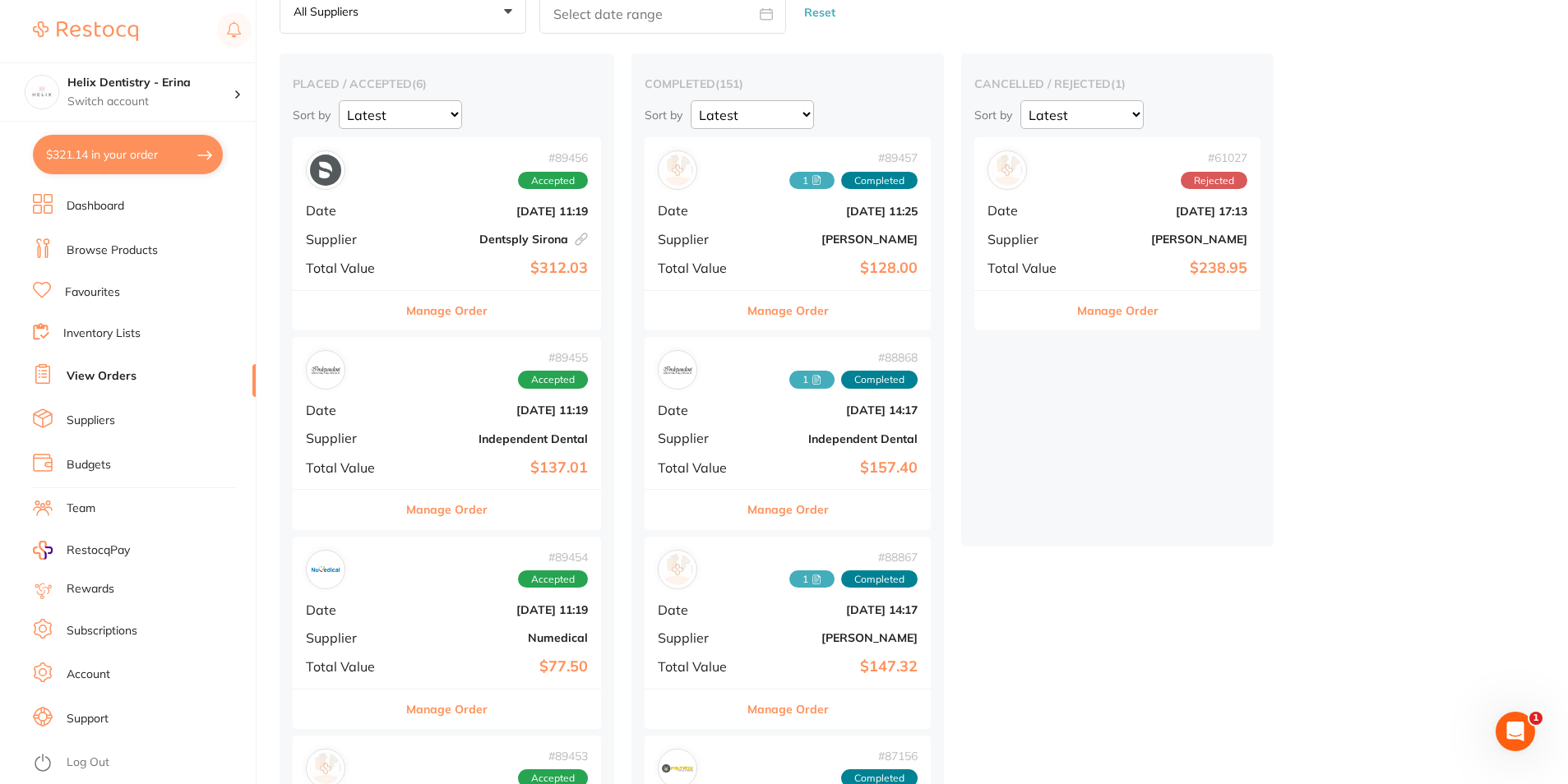
scroll to position [247, 0]
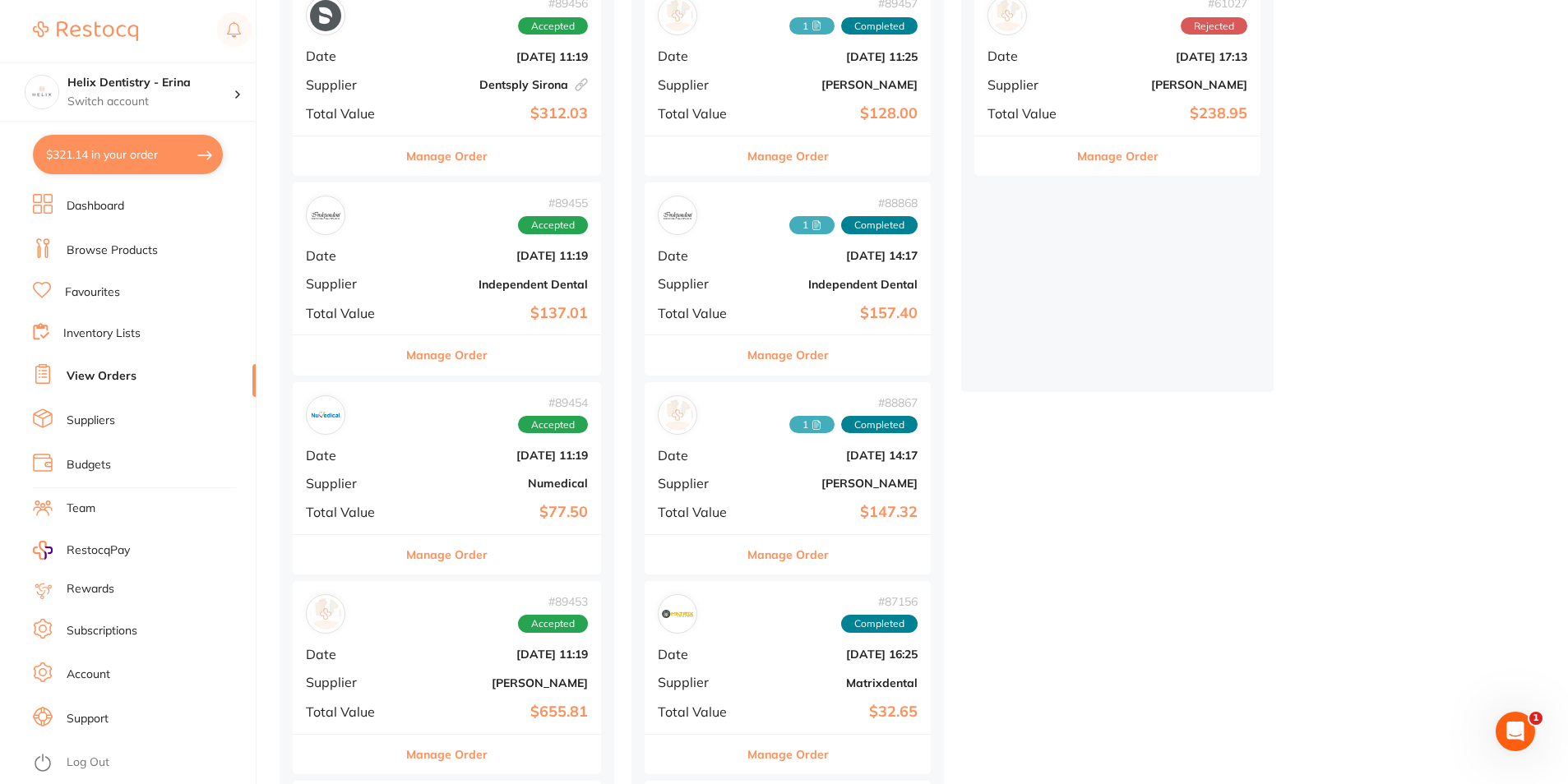
click at [450, 293] on div "# 89455 Accepted Date Aug 7 2025, 11:19 Supplier Independent Dental Total Value…" at bounding box center [446, 258] width 308 height 152
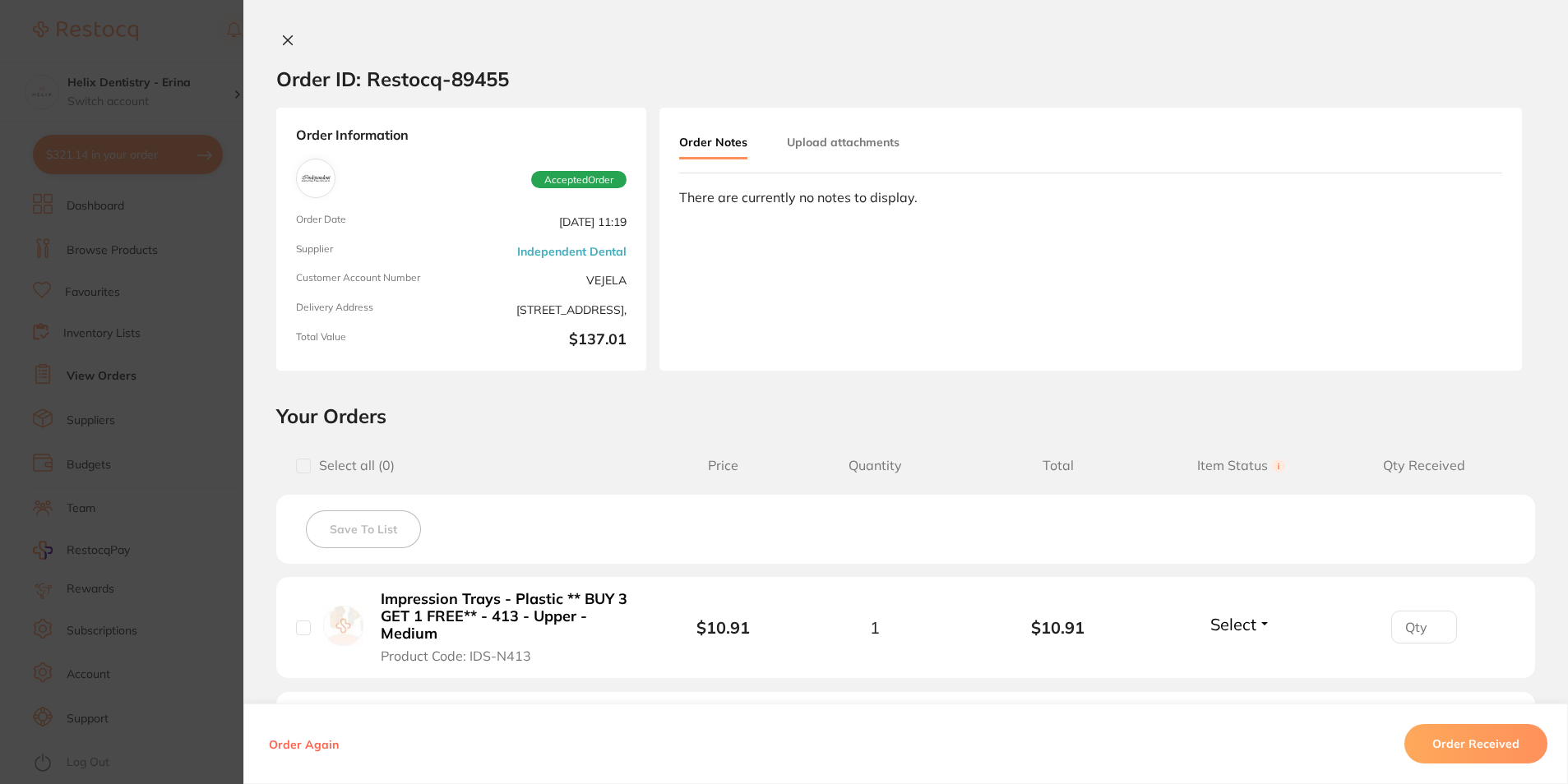
click at [284, 38] on icon at bounding box center [288, 41] width 9 height 9
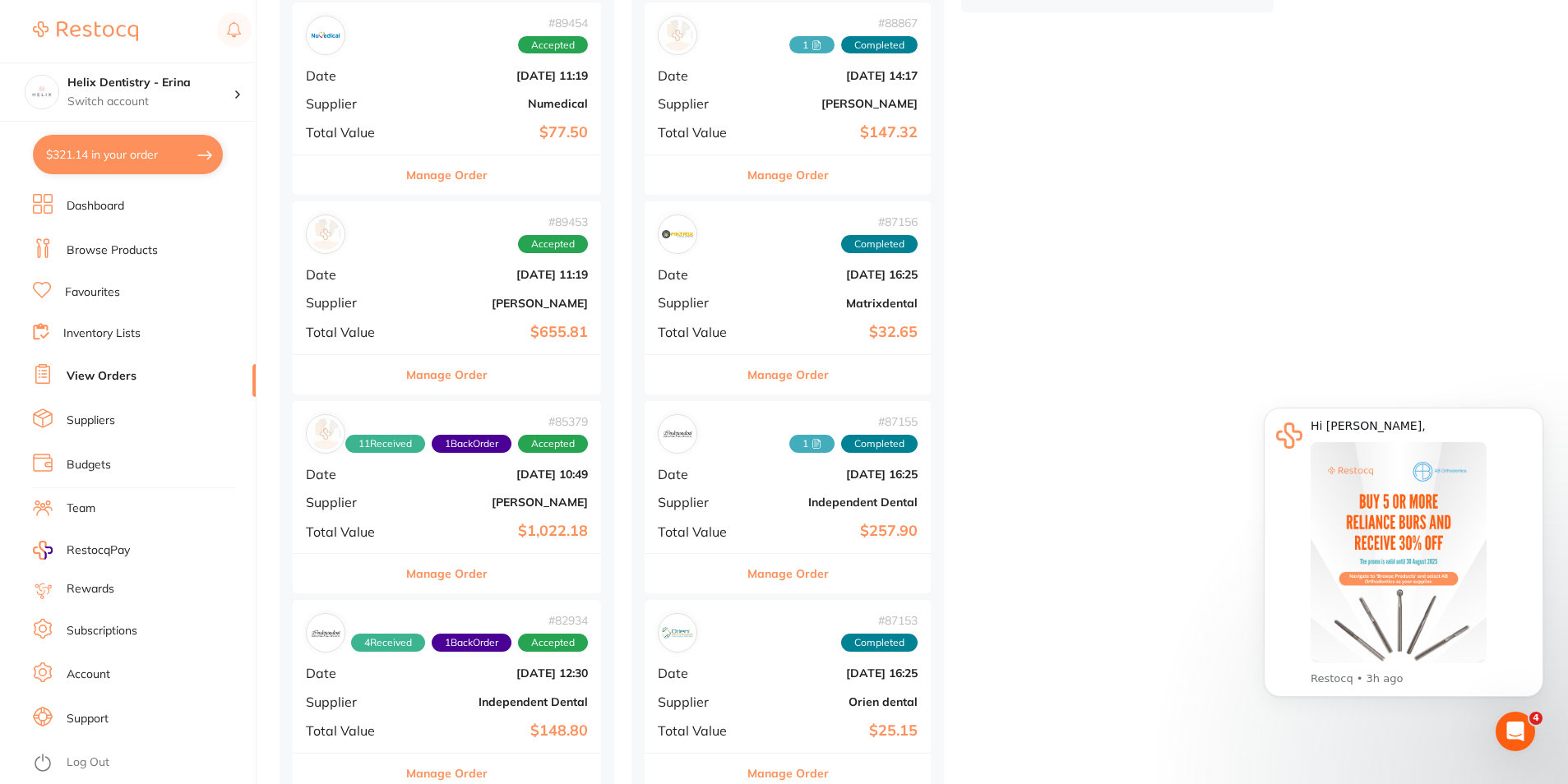
scroll to position [740, 0]
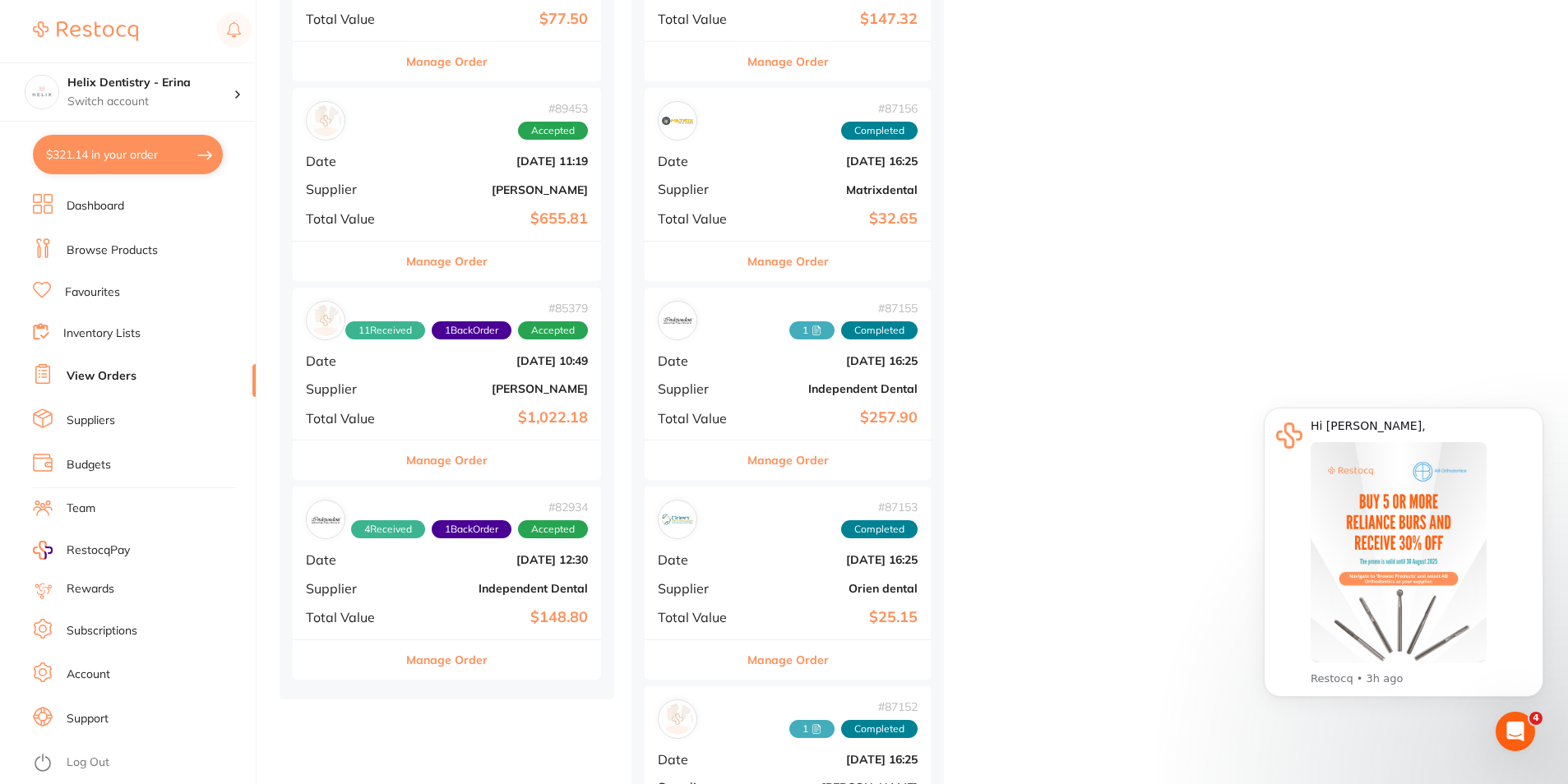
click at [478, 614] on b "$148.80" at bounding box center [498, 618] width 180 height 17
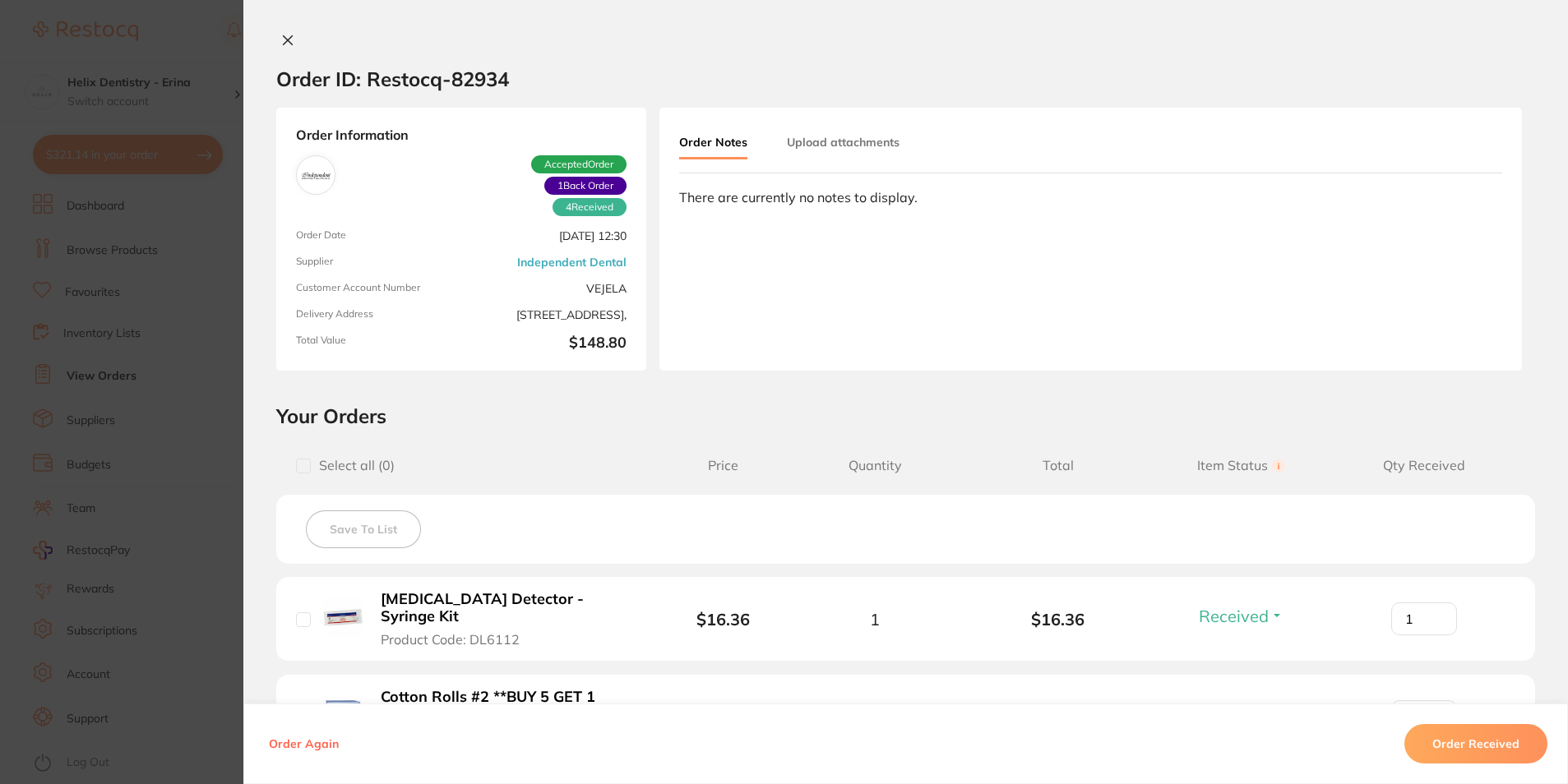
click at [276, 33] on button at bounding box center [287, 42] width 23 height 17
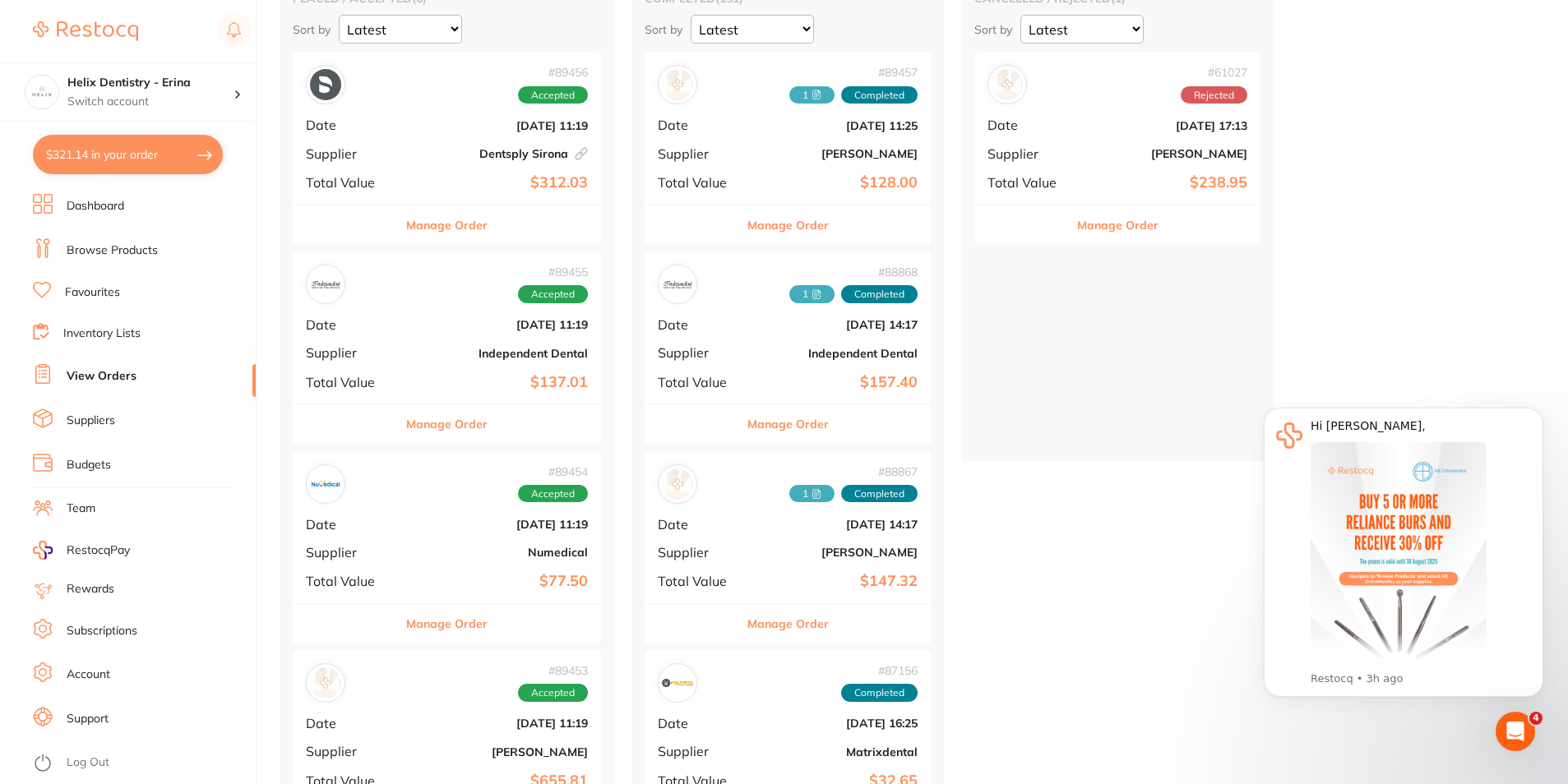
scroll to position [82, 0]
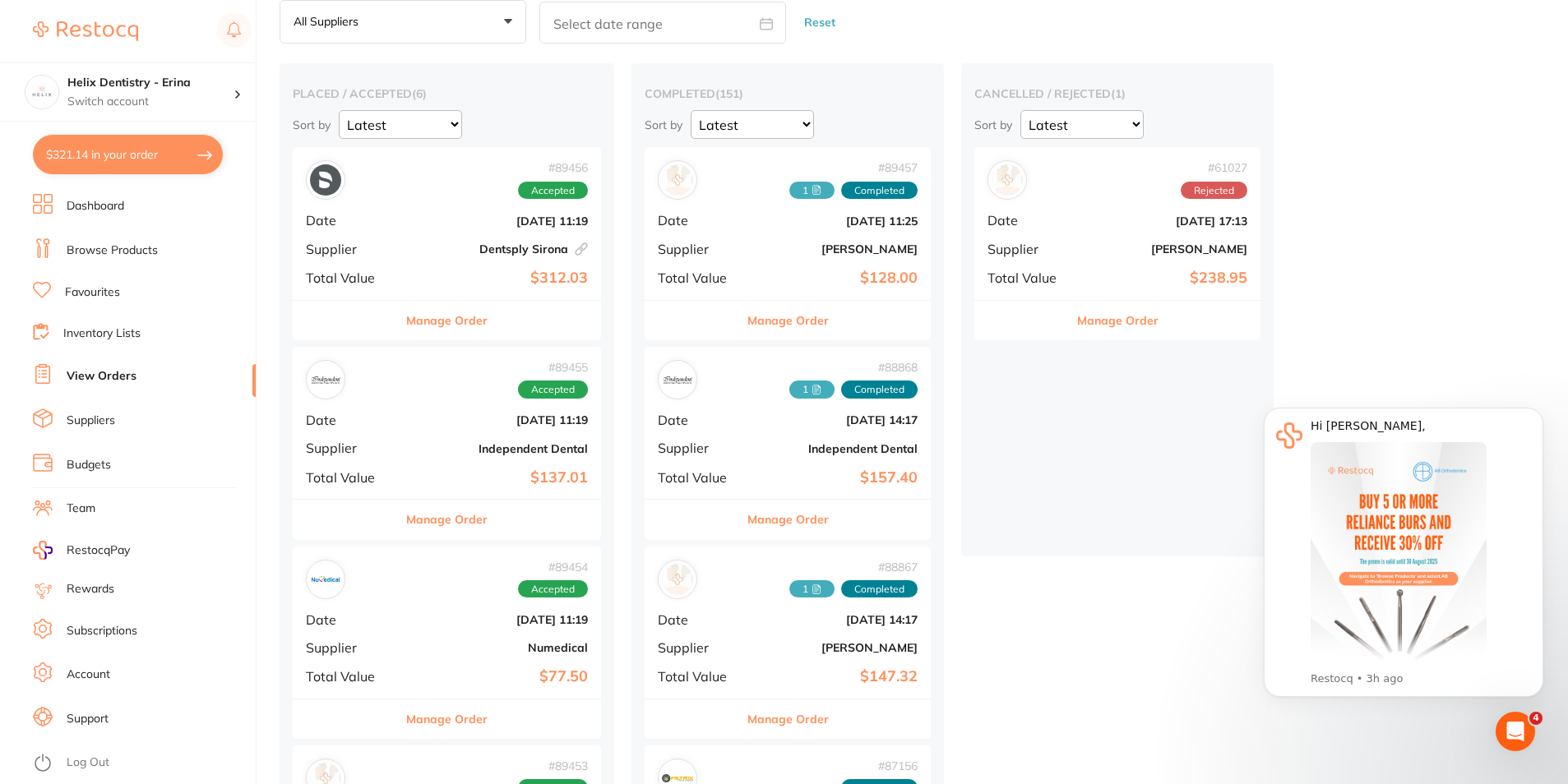
click at [477, 416] on b "[DATE] 11:19" at bounding box center [498, 420] width 180 height 13
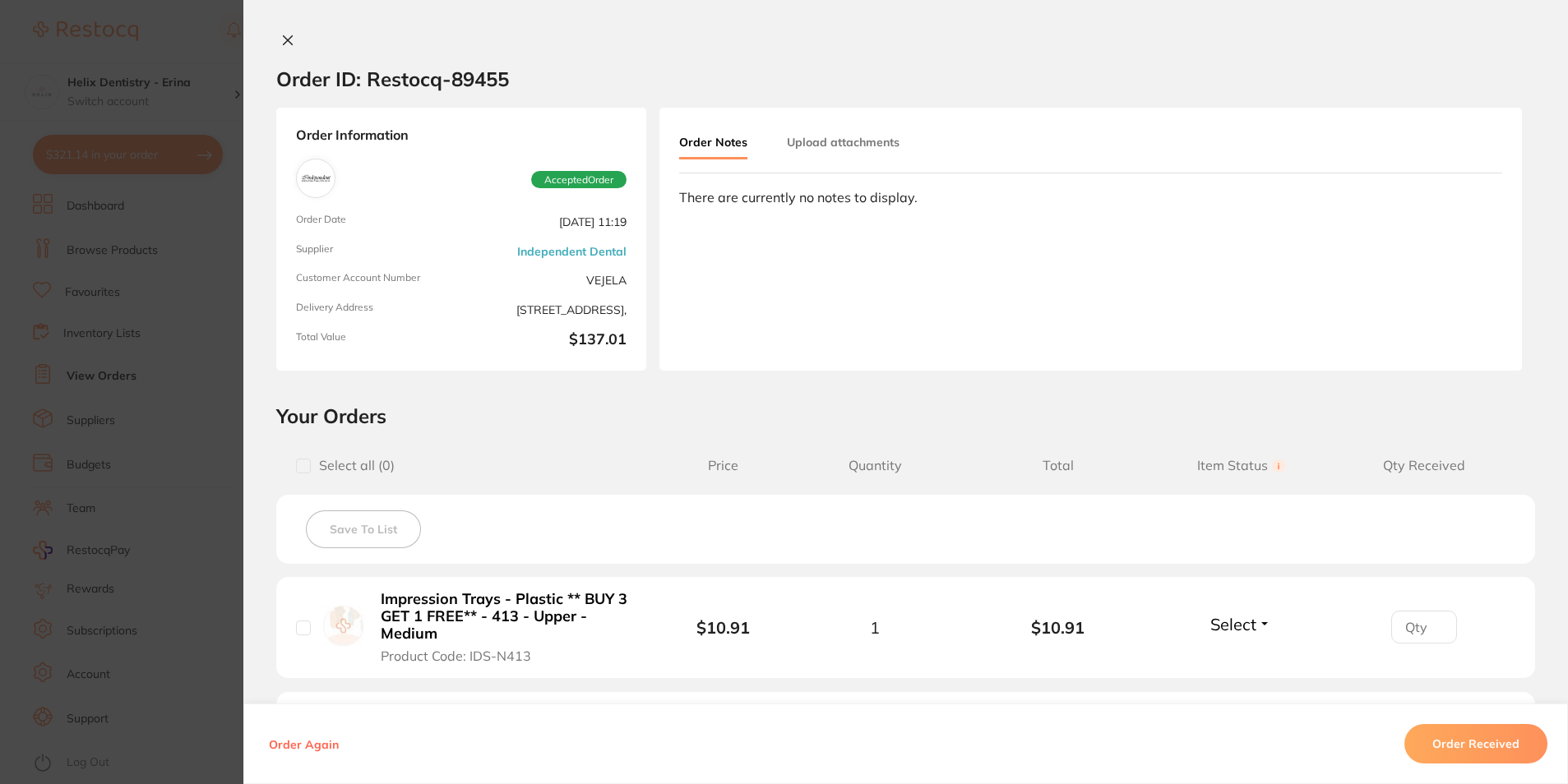
click at [291, 46] on button at bounding box center [287, 42] width 23 height 17
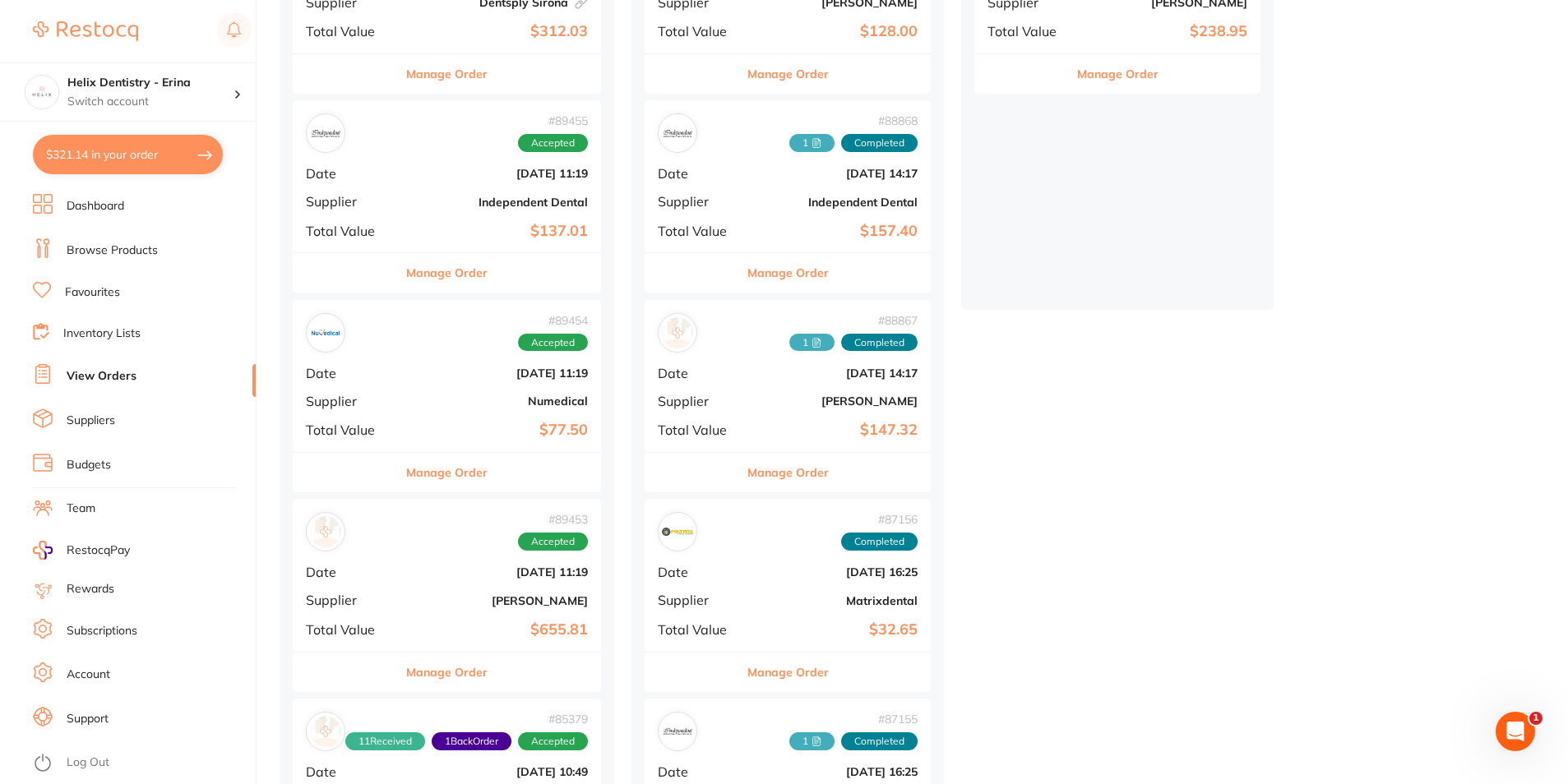
scroll to position [494, 0]
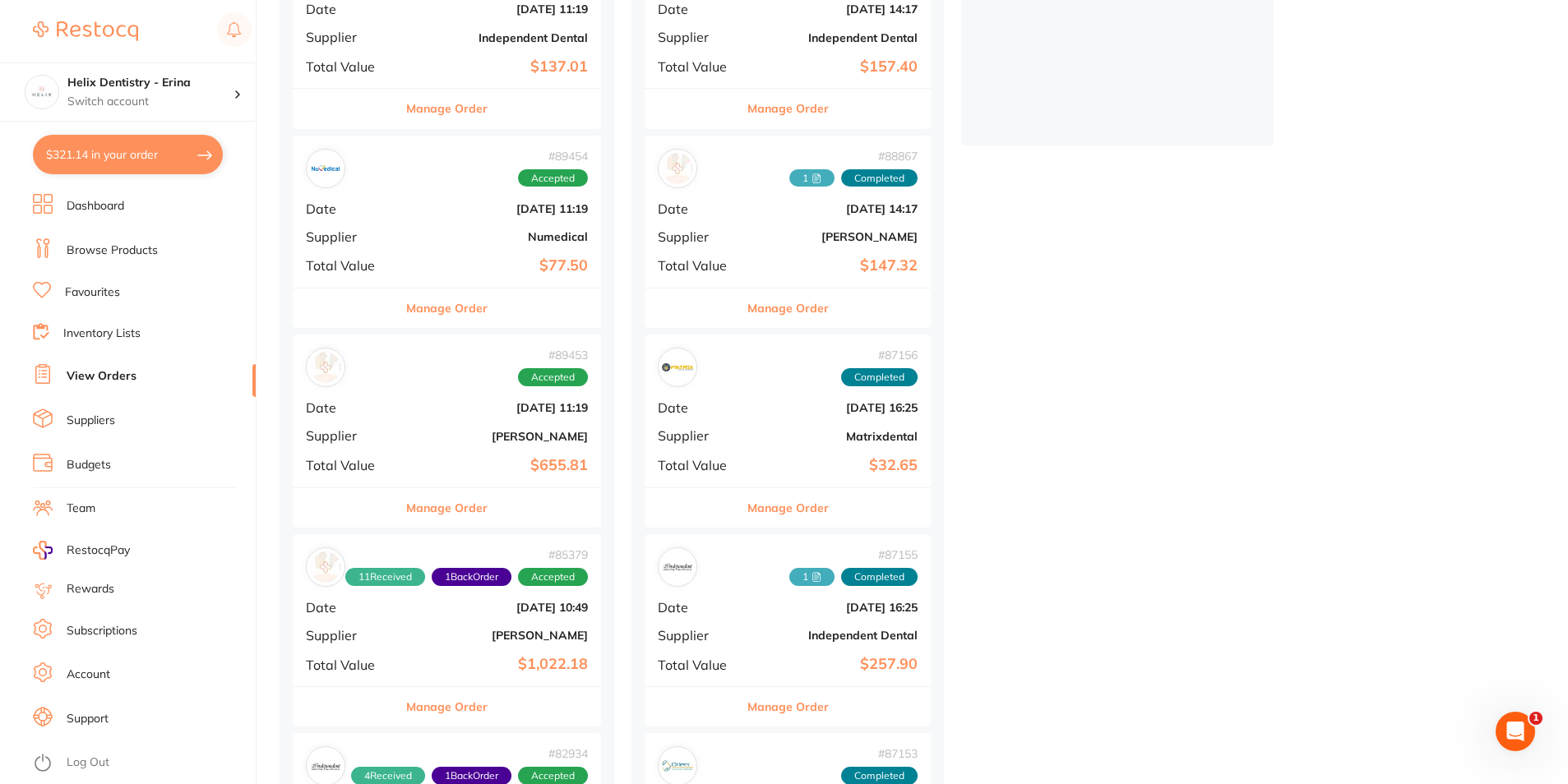
click at [412, 396] on div "# 89453 Accepted Date Aug 7 2025, 11:19 Supplier Henry Schein Halas Total Value…" at bounding box center [446, 410] width 308 height 152
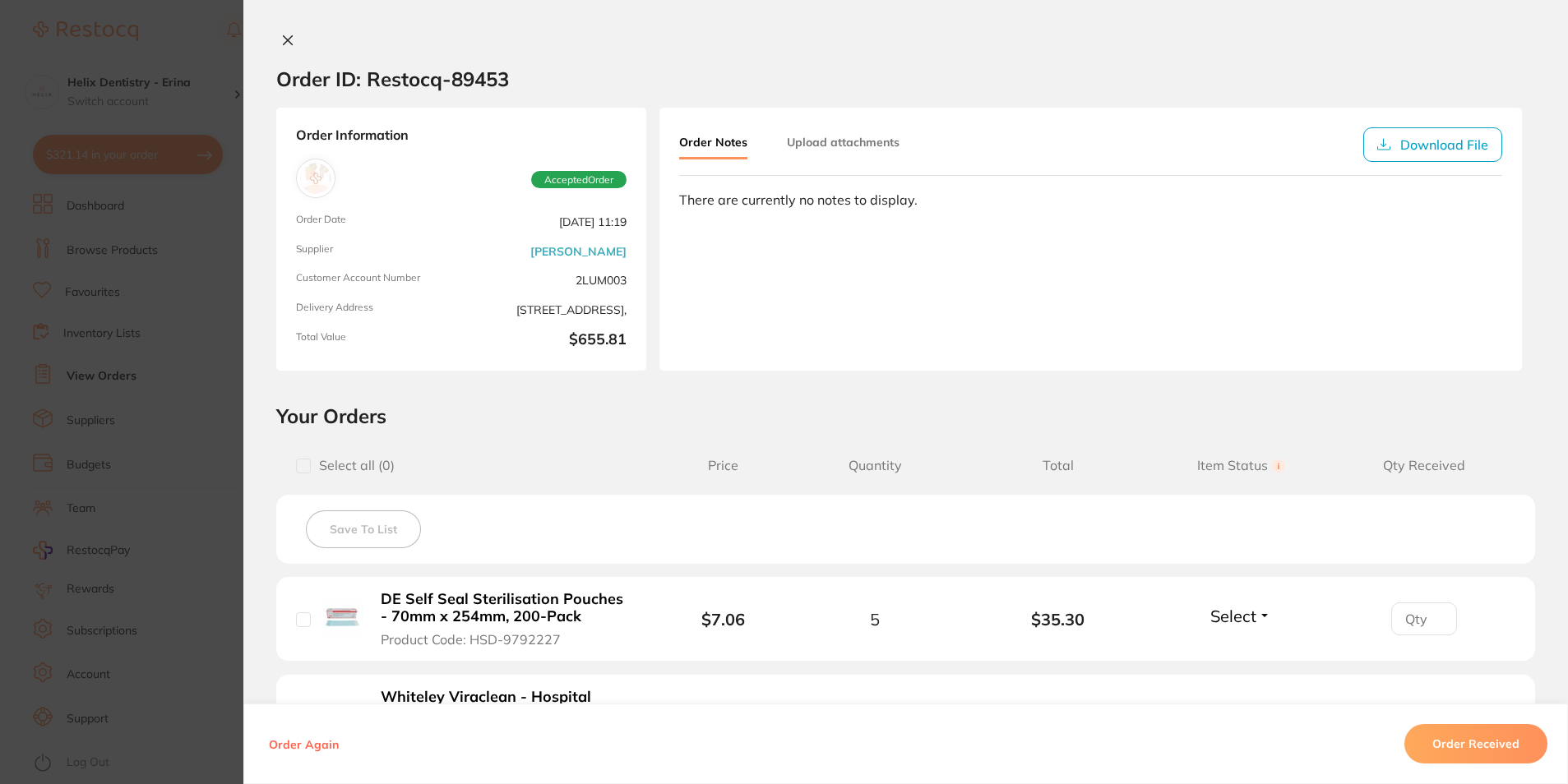
click at [281, 40] on icon at bounding box center [287, 41] width 13 height 13
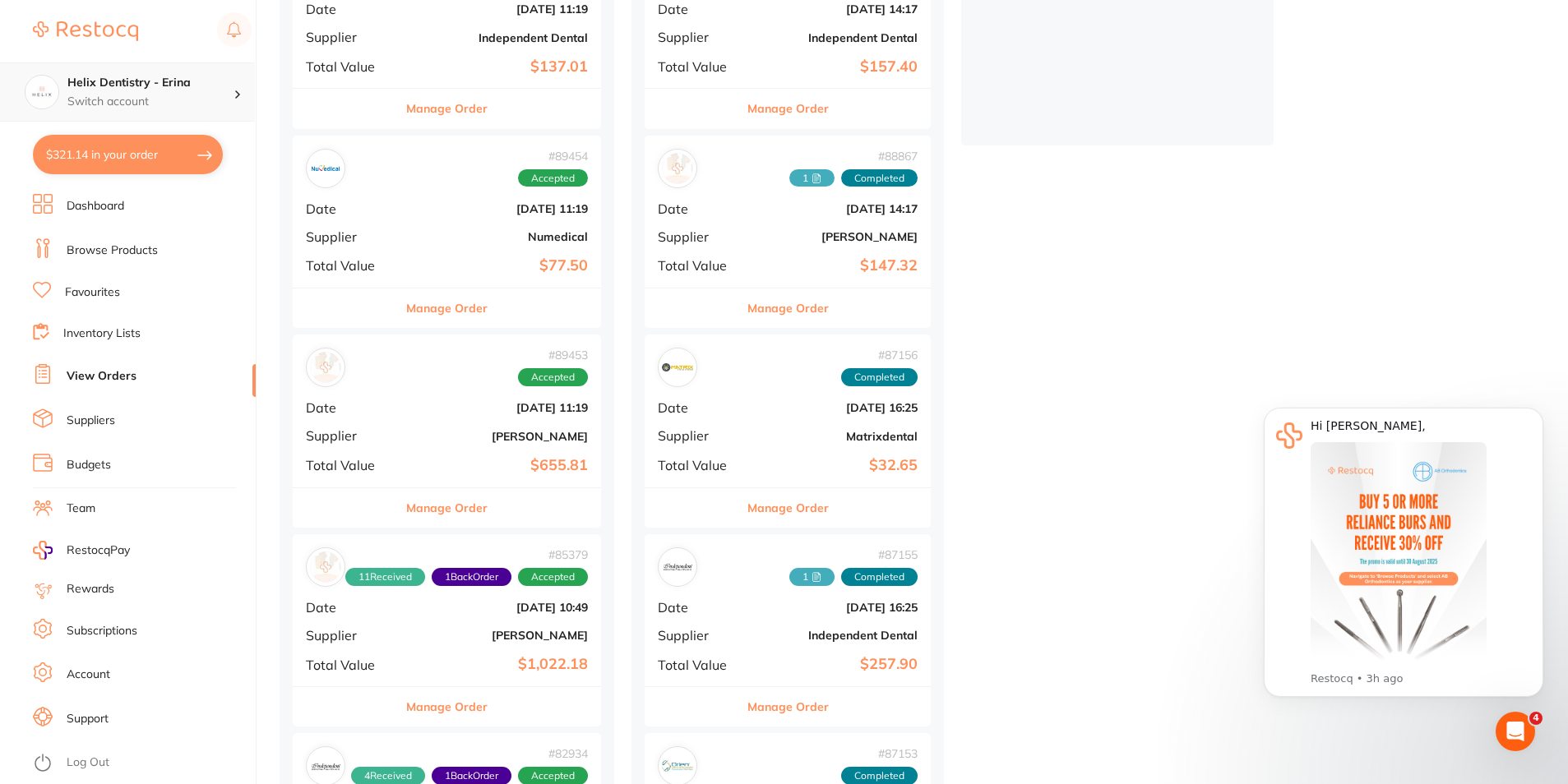
click at [162, 91] on div "Helix Dentistry - Erina Switch account" at bounding box center [150, 92] width 166 height 35
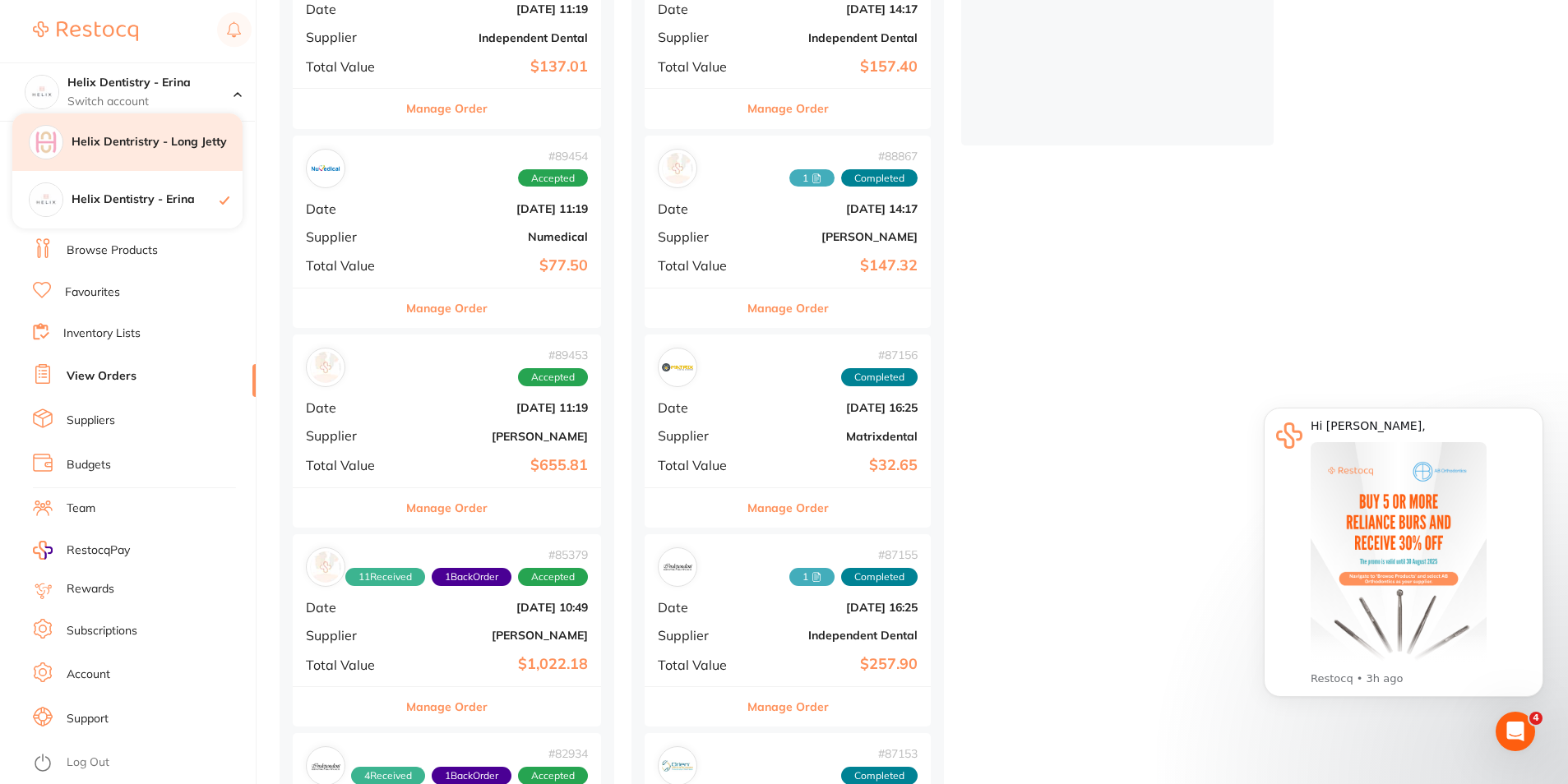
click at [171, 151] on div "Helix Dentristry - Long Jetty" at bounding box center [127, 142] width 230 height 58
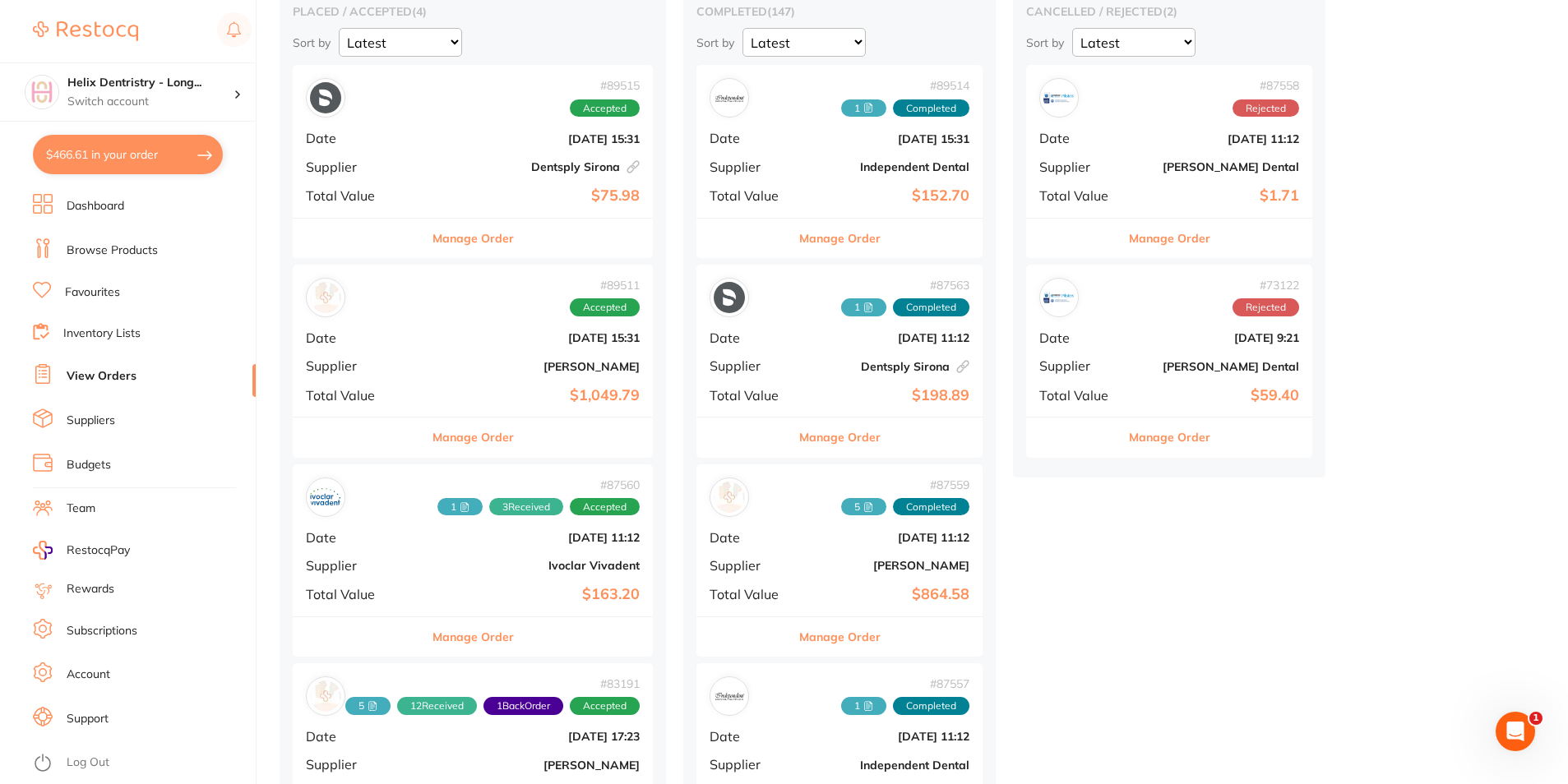
click at [425, 340] on div "# 89511 Accepted Date [DATE] 15:31 Supplier [PERSON_NAME] Total Value $1,049.79" at bounding box center [472, 340] width 360 height 152
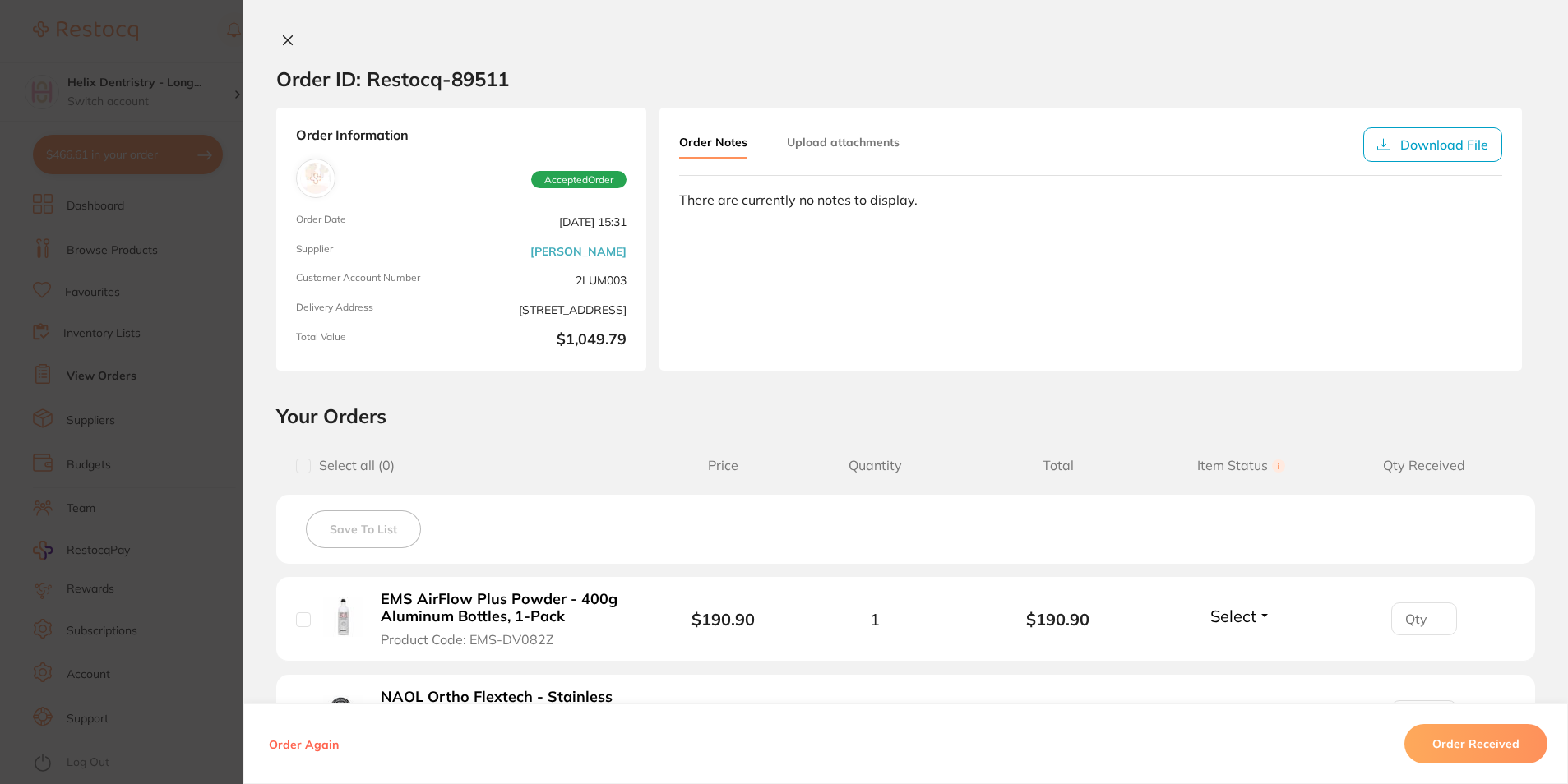
click at [292, 41] on button at bounding box center [287, 42] width 23 height 17
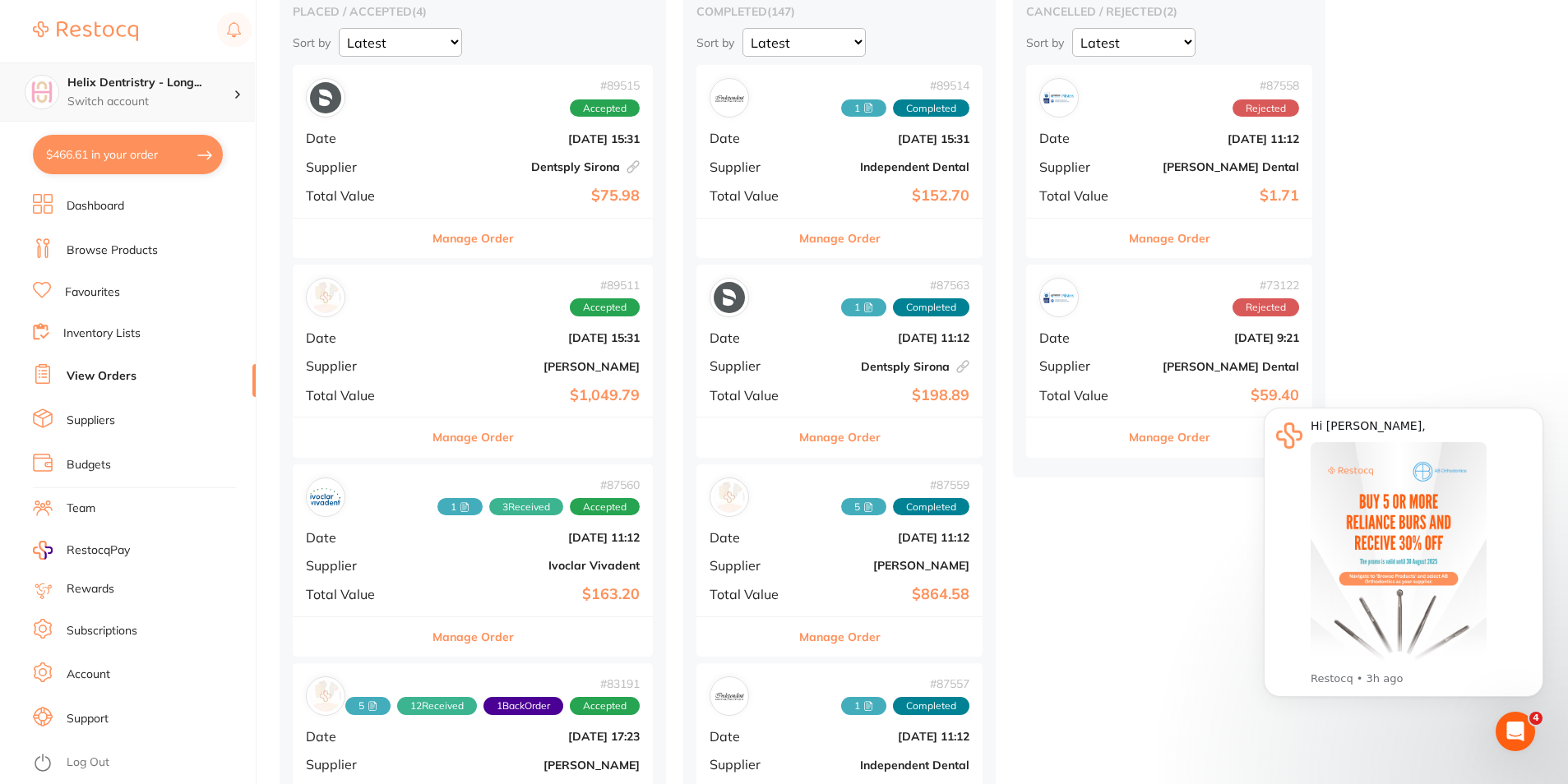
click at [127, 96] on p "Switch account" at bounding box center [150, 101] width 166 height 16
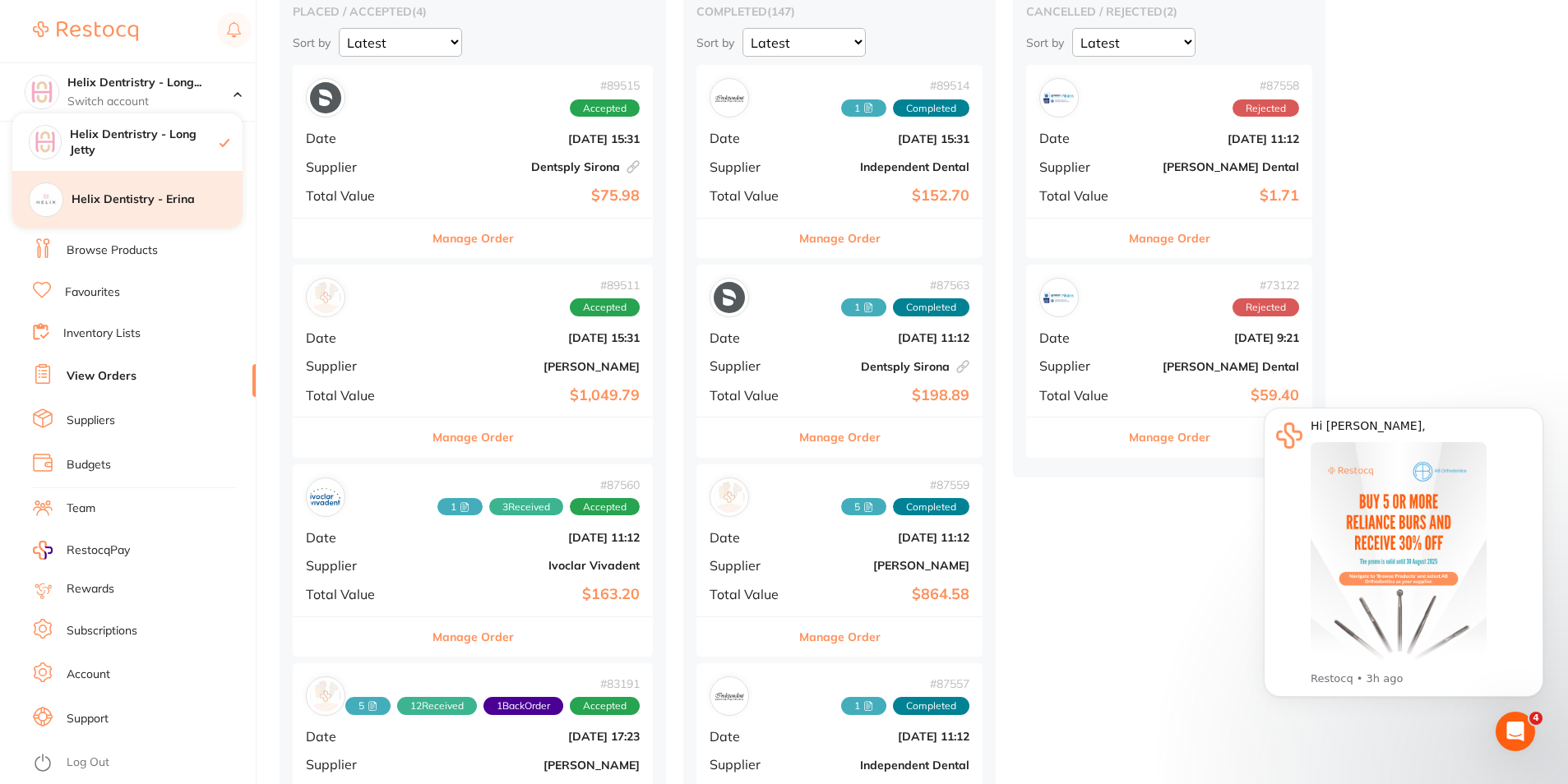
click at [174, 185] on div "Helix Dentistry - Erina" at bounding box center [127, 200] width 230 height 58
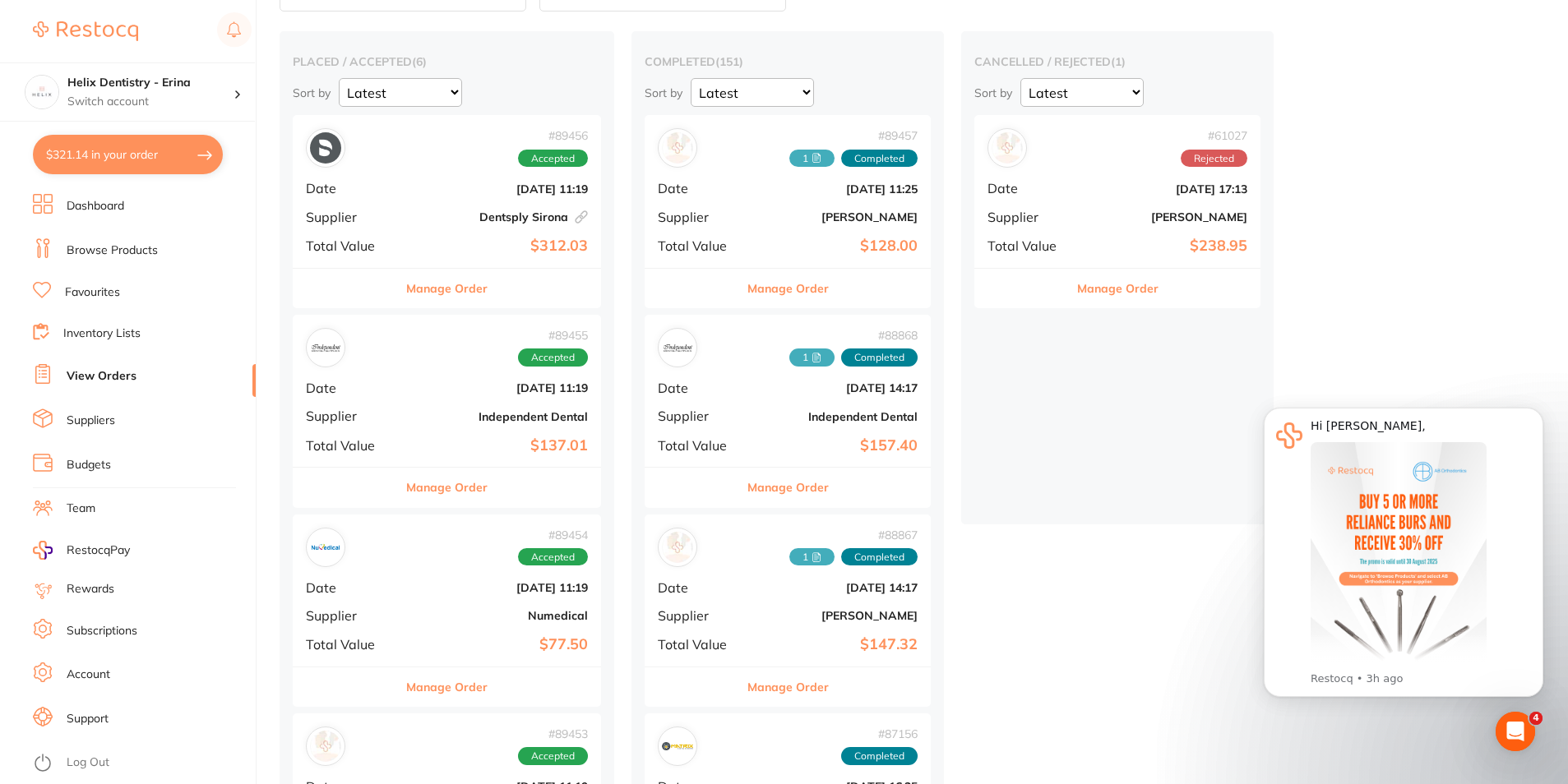
scroll to position [247, 0]
